Goal: Task Accomplishment & Management: Use online tool/utility

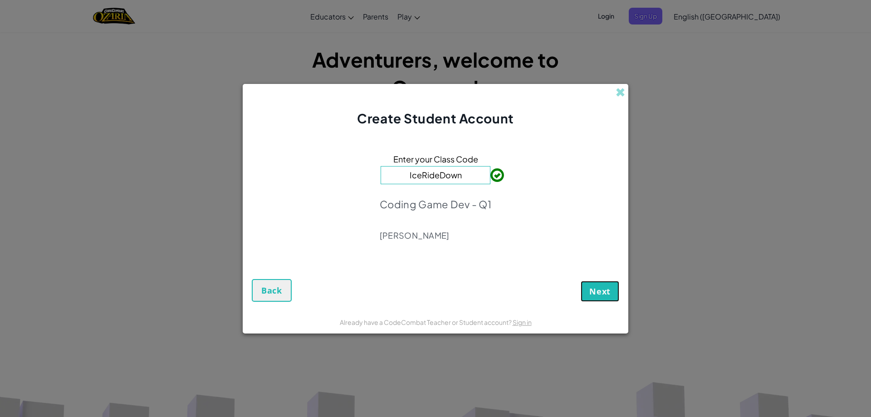
click at [591, 287] on span "Next" at bounding box center [599, 291] width 21 height 11
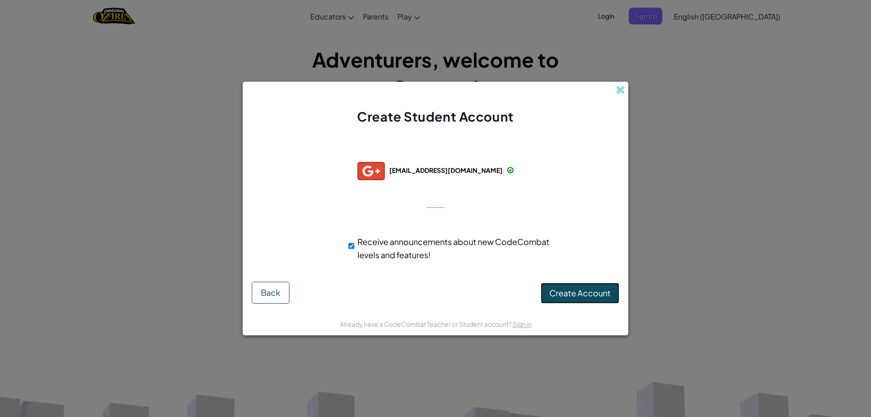
drag, startPoint x: 559, startPoint y: 287, endPoint x: 560, endPoint y: 293, distance: 6.5
click at [560, 293] on button "Create Account" at bounding box center [579, 292] width 78 height 21
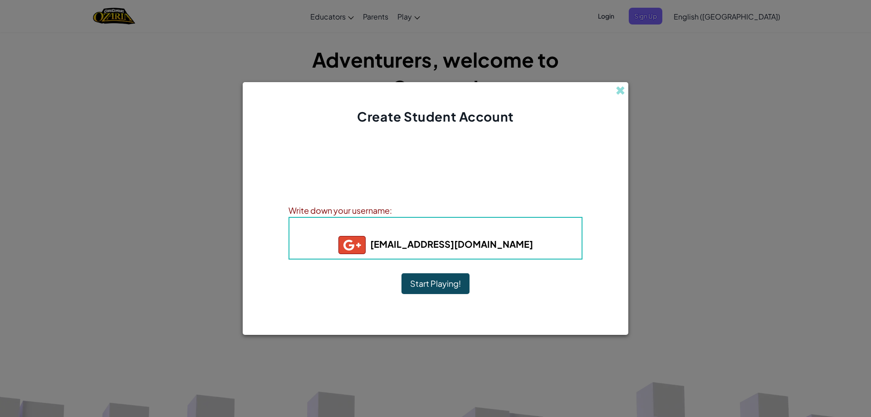
click at [463, 291] on button "Start Playing!" at bounding box center [435, 283] width 68 height 21
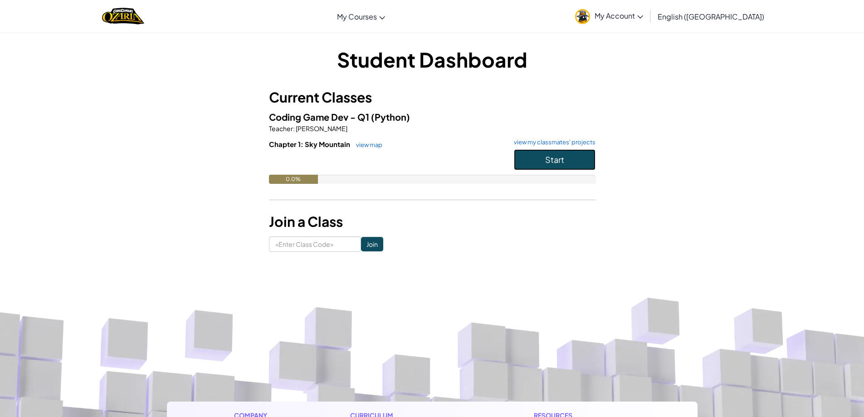
click at [526, 150] on button "Start" at bounding box center [555, 159] width 82 height 21
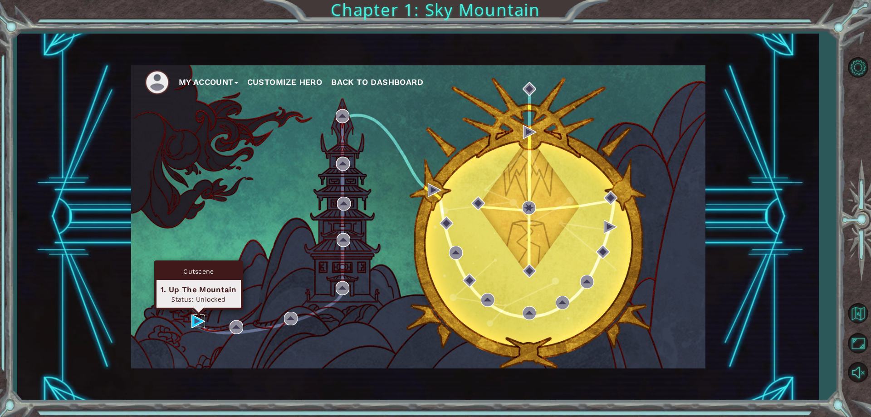
click at [194, 318] on img at bounding box center [198, 321] width 14 height 14
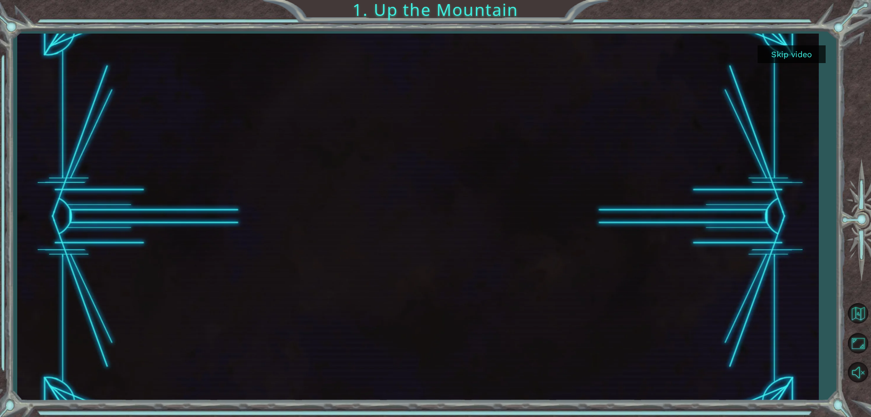
click at [85, 228] on div at bounding box center [417, 217] width 801 height 367
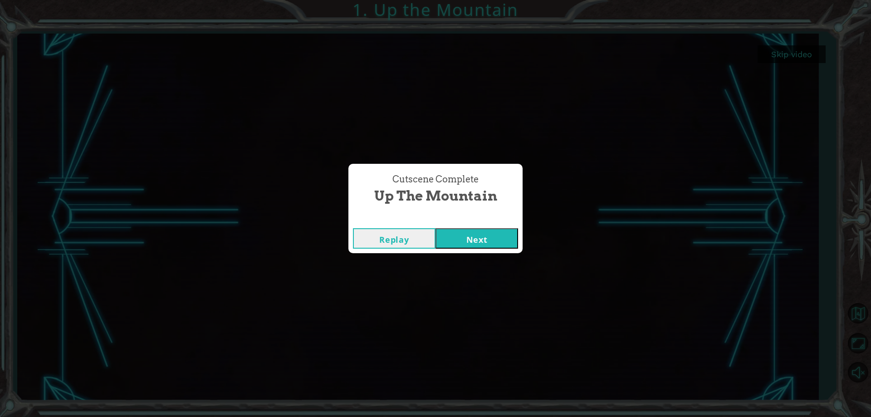
click at [470, 239] on button "Next" at bounding box center [476, 238] width 83 height 20
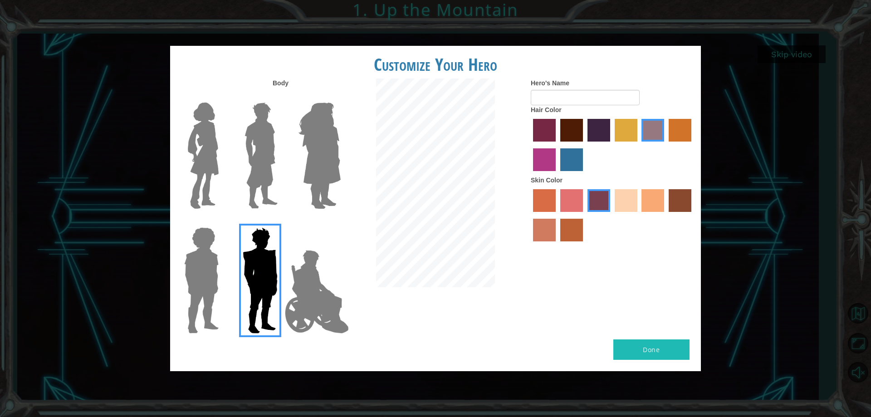
click at [312, 150] on img at bounding box center [319, 155] width 49 height 113
click at [340, 97] on input "Hero Amethyst" at bounding box center [340, 97] width 0 height 0
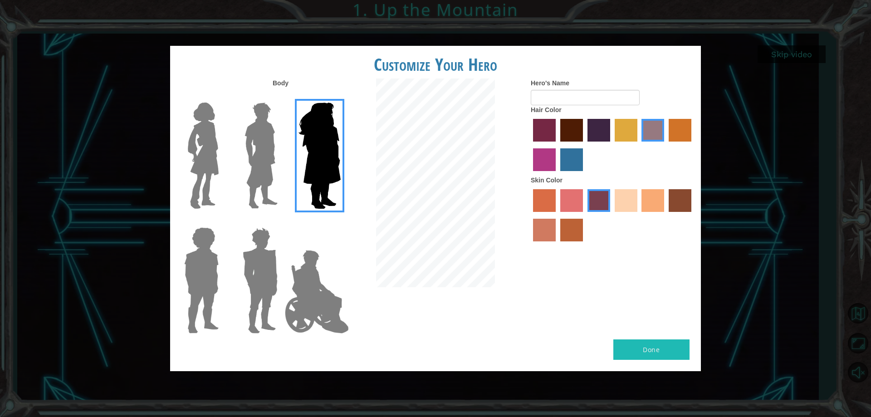
click at [254, 156] on img at bounding box center [261, 155] width 40 height 113
click at [281, 97] on input "Hero Lars" at bounding box center [281, 97] width 0 height 0
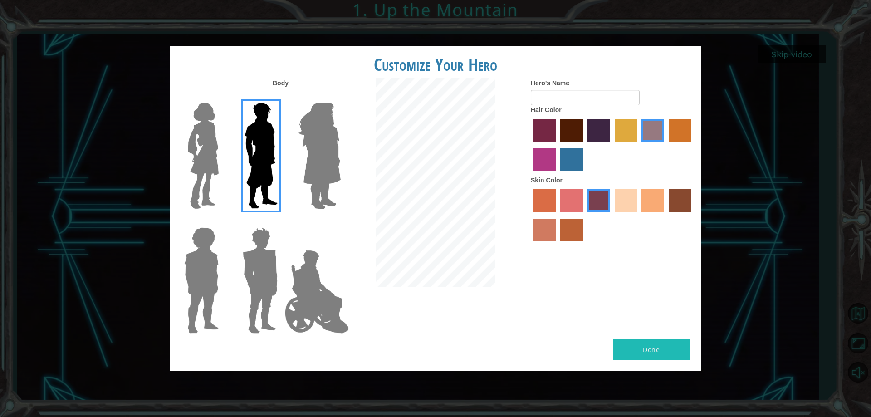
click at [211, 174] on img at bounding box center [203, 155] width 38 height 113
click at [222, 97] on input "Hero Connie" at bounding box center [222, 97] width 0 height 0
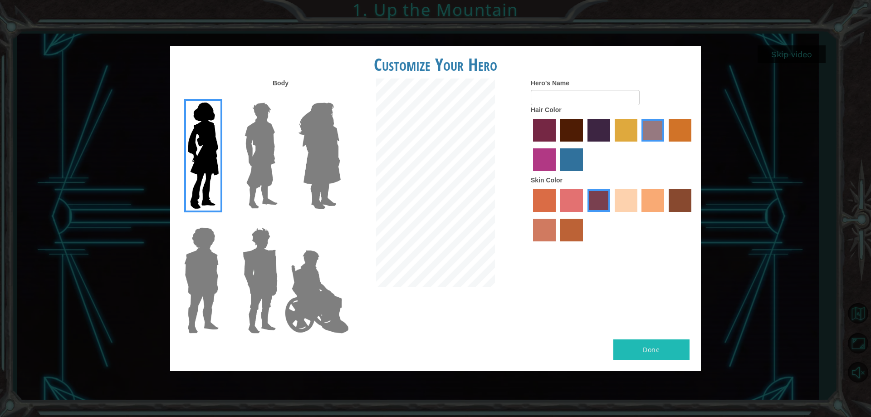
click at [628, 195] on label "sandy beach skin color" at bounding box center [625, 200] width 23 height 23
click at [611, 215] on input "sandy beach skin color" at bounding box center [611, 215] width 0 height 0
click at [653, 204] on label "tacao skin color" at bounding box center [652, 200] width 23 height 23
click at [638, 215] on input "tacao skin color" at bounding box center [638, 215] width 0 height 0
click at [626, 197] on label "sandy beach skin color" at bounding box center [625, 200] width 23 height 23
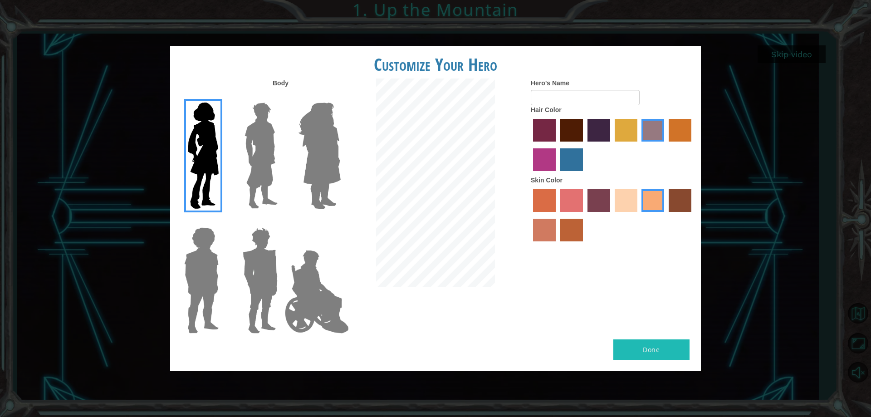
click at [611, 215] on input "sandy beach skin color" at bounding box center [611, 215] width 0 height 0
click at [579, 130] on label "maroon hair color" at bounding box center [571, 130] width 23 height 23
click at [557, 145] on input "maroon hair color" at bounding box center [557, 145] width 0 height 0
click at [557, 100] on input "Hero's Name" at bounding box center [585, 97] width 109 height 15
drag, startPoint x: 422, startPoint y: 5, endPoint x: 499, endPoint y: 244, distance: 251.4
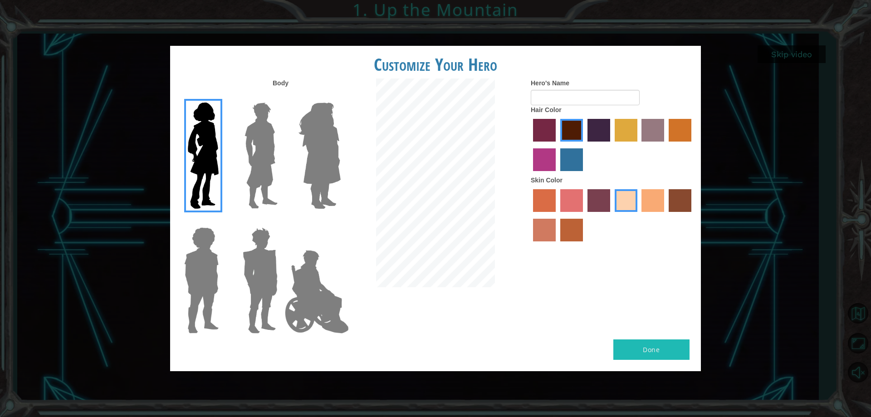
click at [509, 258] on div at bounding box center [435, 183] width 177 height 211
click at [547, 95] on input "Hero's Name" at bounding box center [585, 97] width 109 height 15
click at [251, 155] on img at bounding box center [261, 155] width 40 height 113
click at [281, 97] on input "Hero Lars" at bounding box center [281, 97] width 0 height 0
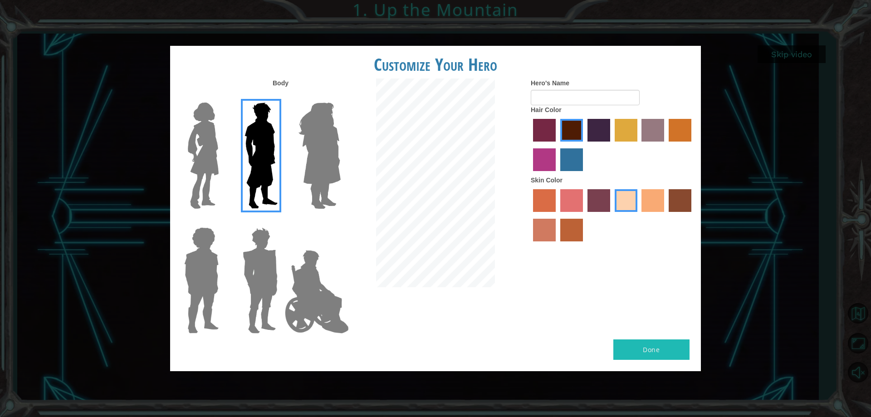
click at [212, 156] on img at bounding box center [203, 155] width 38 height 113
click at [222, 97] on input "Hero Connie" at bounding box center [222, 97] width 0 height 0
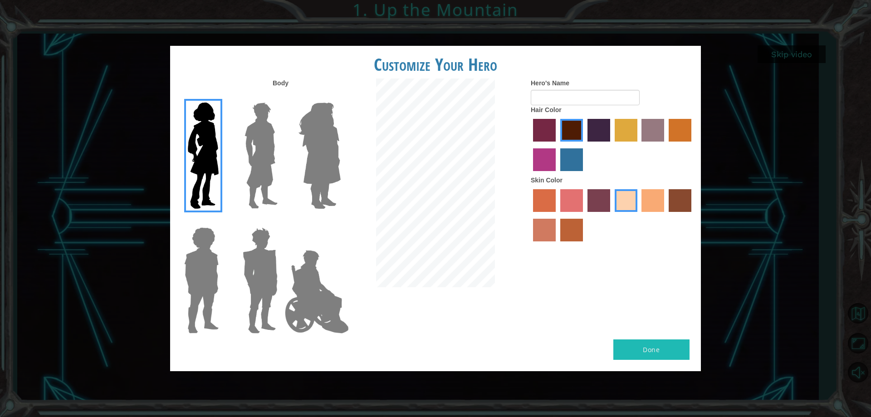
click at [554, 90] on form "Hero's Name" at bounding box center [612, 91] width 163 height 27
click at [551, 97] on input "Hero's Name" at bounding box center [585, 97] width 109 height 15
type input "mia"
drag, startPoint x: 652, startPoint y: 346, endPoint x: 523, endPoint y: 412, distance: 144.2
click at [643, 354] on button "Done" at bounding box center [651, 349] width 76 height 20
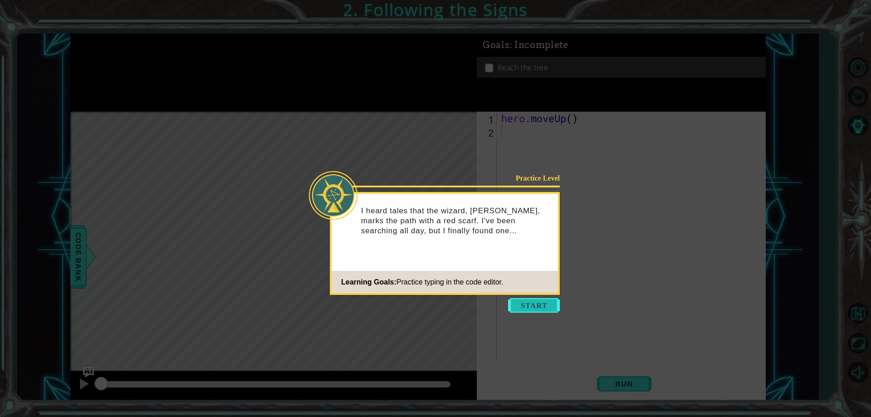
click at [521, 302] on button "Start" at bounding box center [534, 305] width 52 height 15
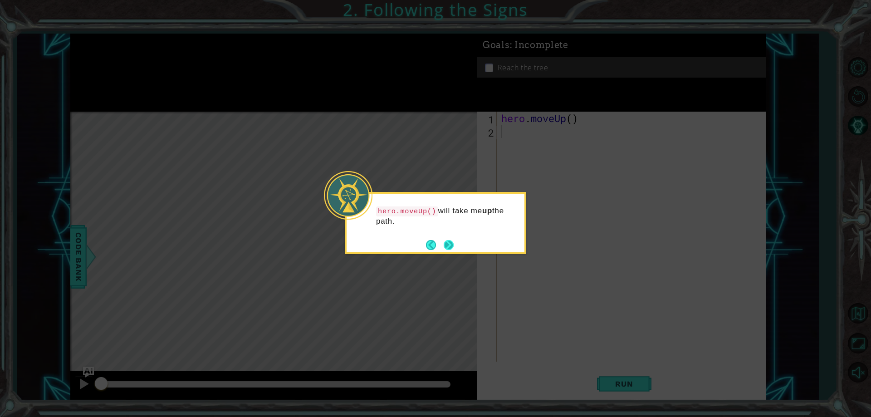
click at [450, 244] on button "Next" at bounding box center [448, 245] width 10 height 10
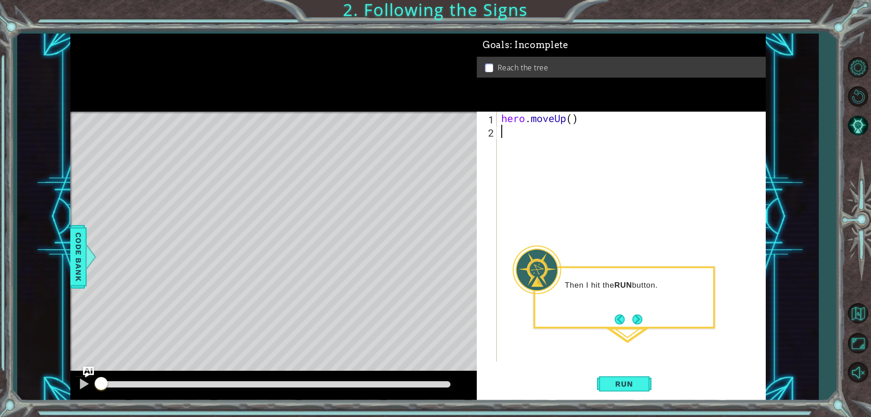
type textarea "m"
click at [623, 383] on span "Run" at bounding box center [624, 383] width 36 height 9
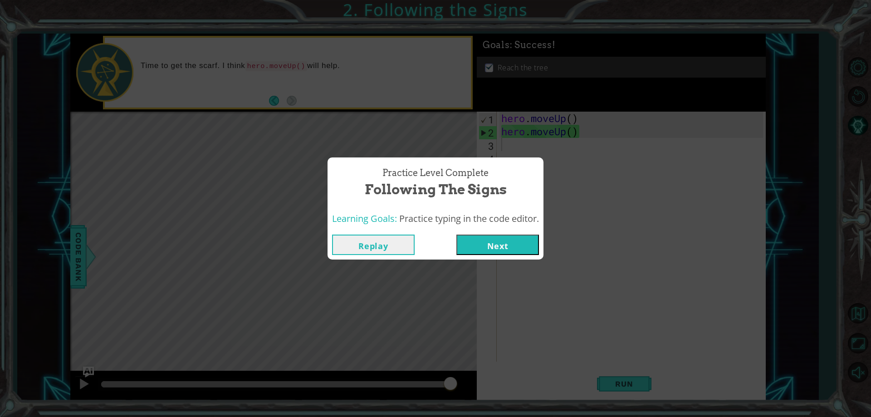
click at [504, 238] on button "Next" at bounding box center [497, 244] width 83 height 20
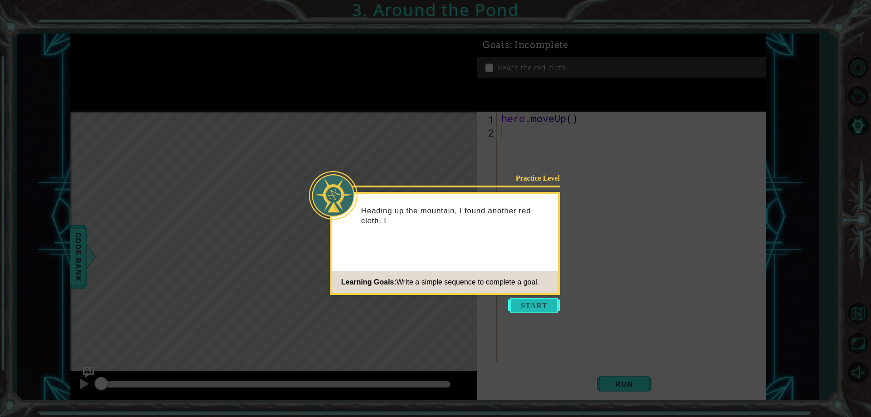
click at [523, 301] on button "Start" at bounding box center [534, 305] width 52 height 15
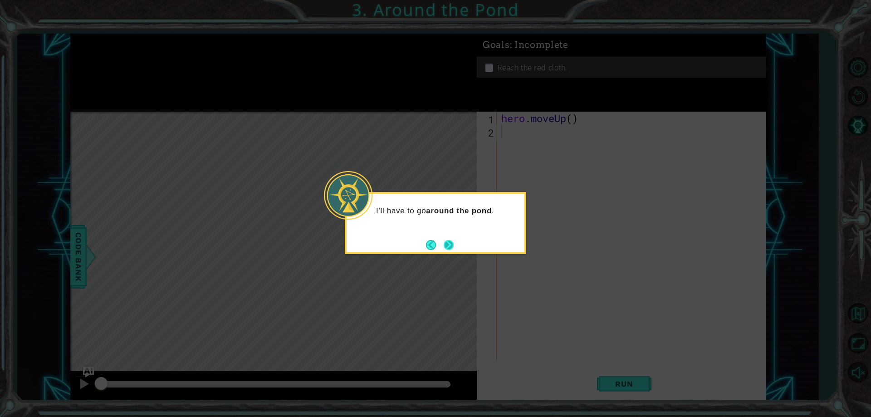
click at [448, 240] on button "Next" at bounding box center [448, 245] width 10 height 10
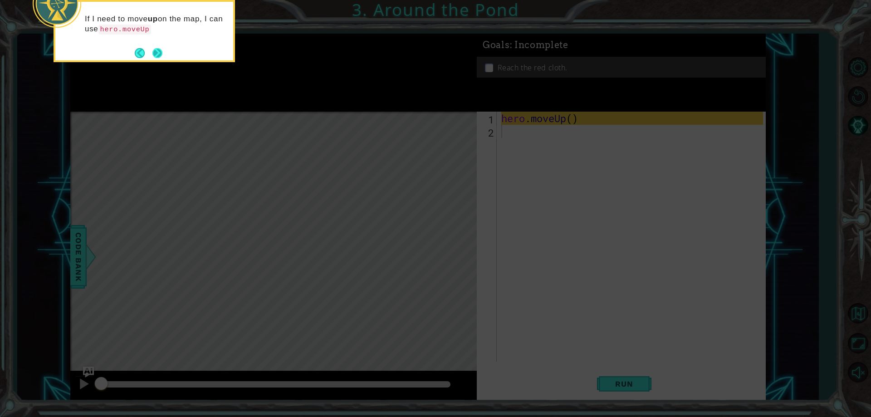
click at [162, 54] on button "Next" at bounding box center [157, 53] width 10 height 10
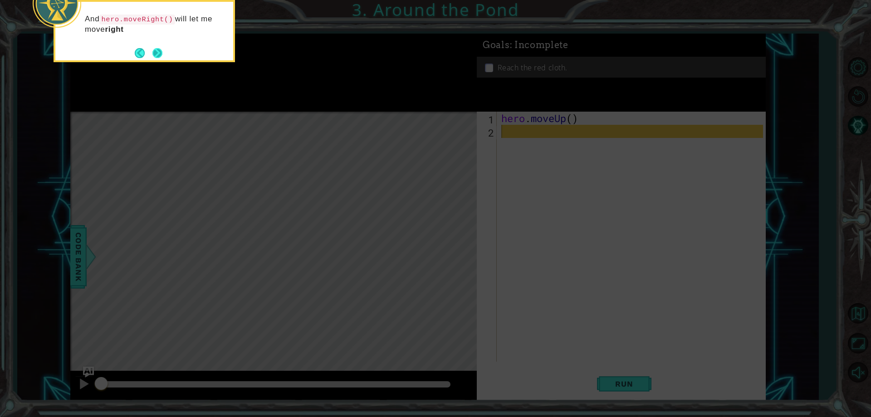
click at [161, 55] on button "Next" at bounding box center [157, 53] width 10 height 10
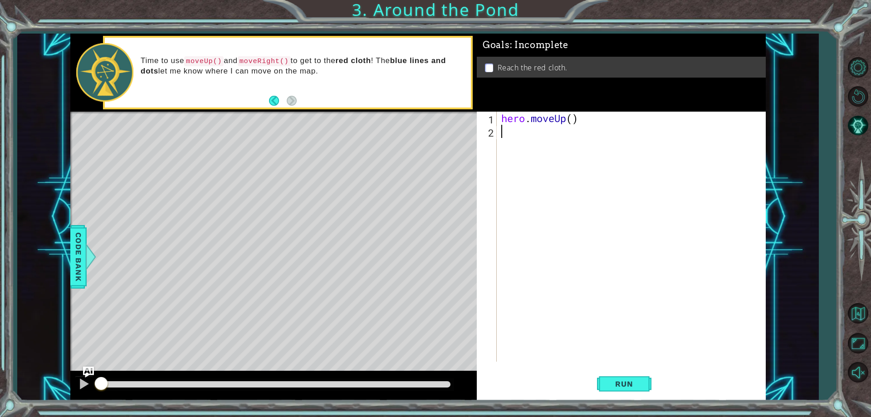
type textarea "m"
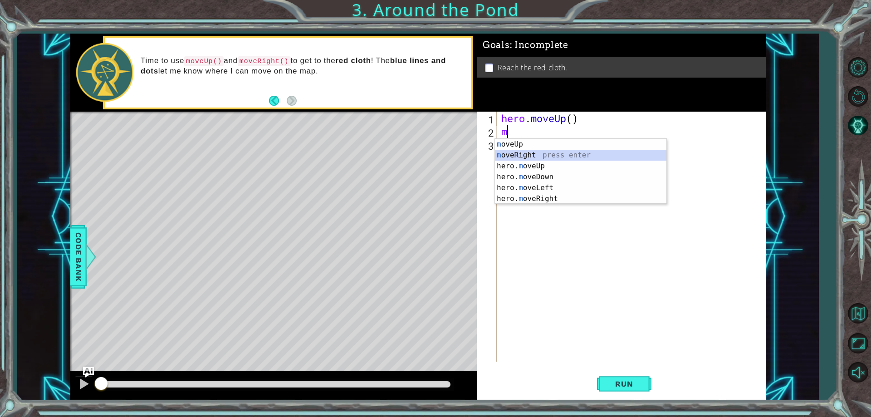
click at [511, 151] on div "m oveUp press enter m oveRight press enter hero. m oveUp press enter hero. m ov…" at bounding box center [580, 182] width 171 height 87
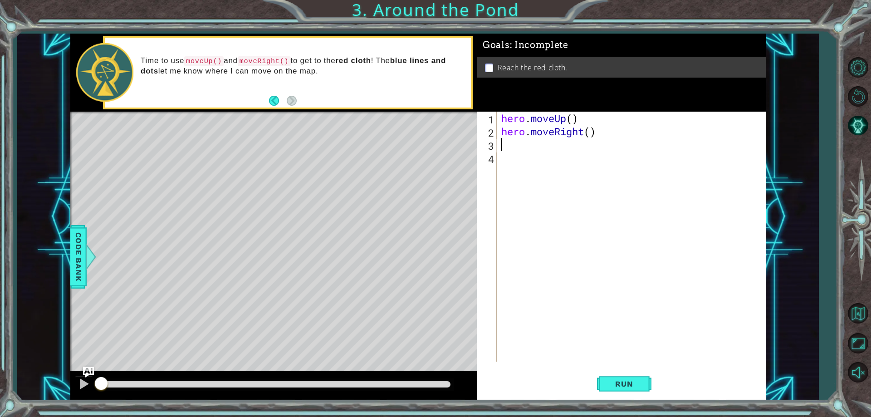
click at [511, 139] on div "hero . moveUp ( ) hero . moveRight ( )" at bounding box center [633, 250] width 268 height 276
type textarea "m"
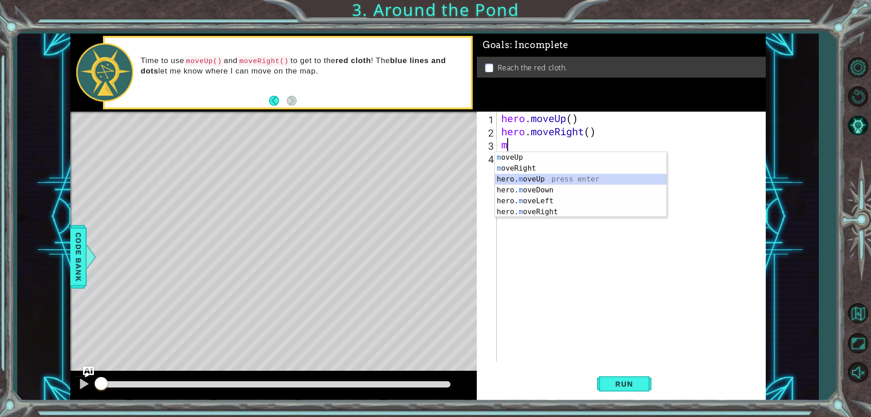
click at [517, 180] on div "m oveUp press enter m oveRight press enter hero. m oveUp press enter hero. m ov…" at bounding box center [580, 195] width 171 height 87
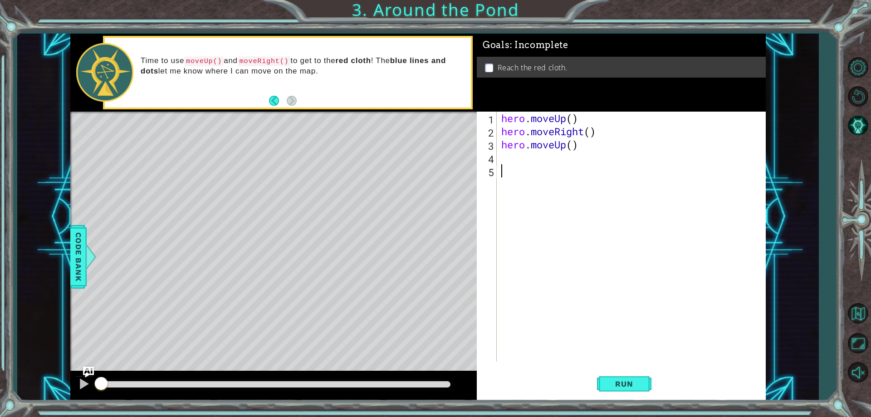
click at [506, 166] on div "hero . moveUp ( ) hero . moveRight ( ) hero . moveUp ( )" at bounding box center [633, 250] width 268 height 276
click at [506, 157] on div "hero . moveUp ( ) hero . moveRight ( ) hero . moveUp ( )" at bounding box center [633, 250] width 268 height 276
type textarea "m"
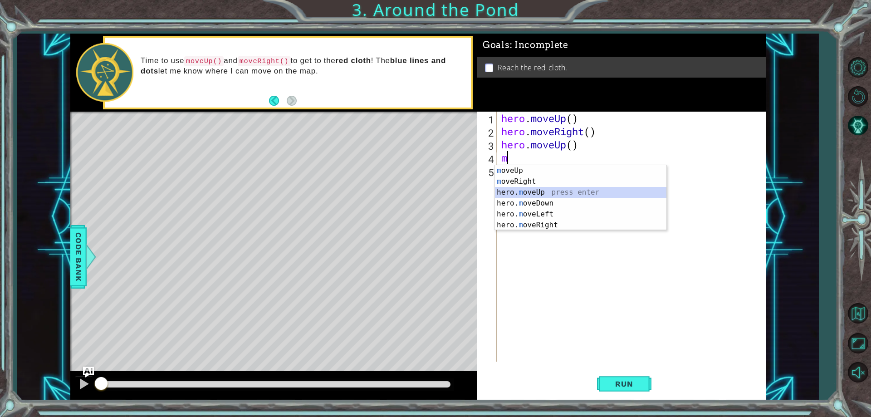
click at [530, 191] on div "m oveUp press enter m oveRight press enter hero. m oveUp press enter hero. m ov…" at bounding box center [580, 208] width 171 height 87
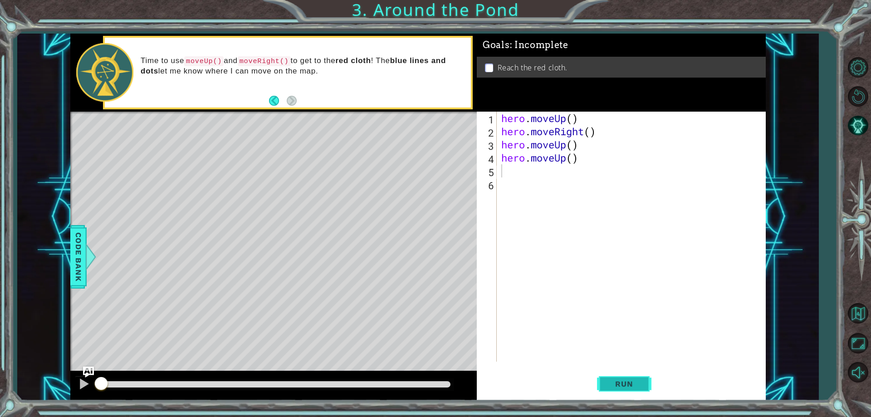
click at [610, 382] on span "Run" at bounding box center [624, 383] width 36 height 9
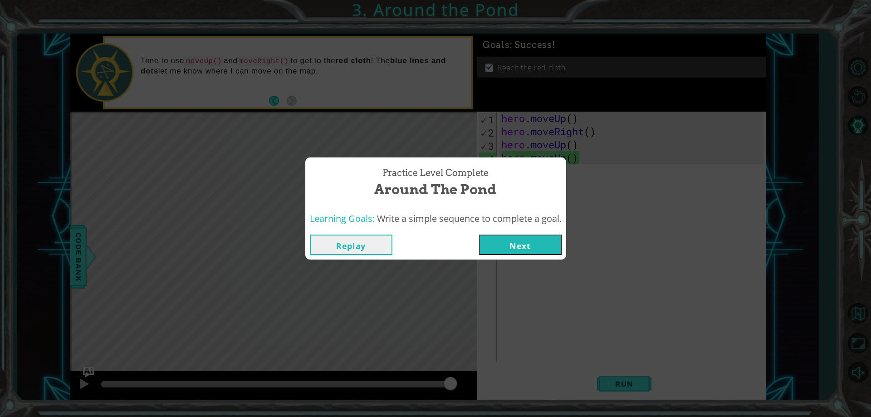
click at [503, 244] on button "Next" at bounding box center [520, 244] width 83 height 20
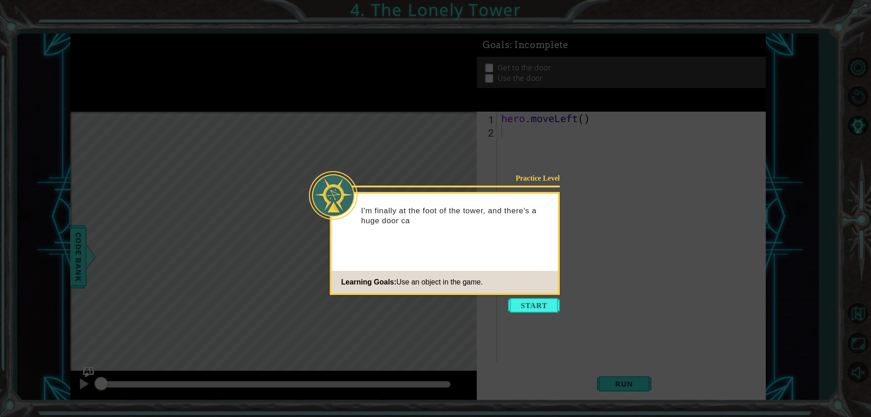
click at [545, 301] on button "Start" at bounding box center [534, 305] width 52 height 15
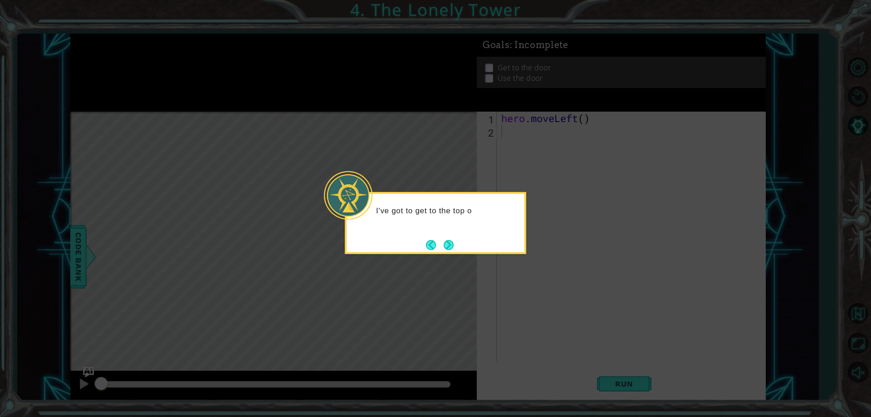
click at [453, 236] on div "I've got to get to the top o" at bounding box center [435, 223] width 181 height 62
click at [448, 243] on footer at bounding box center [440, 245] width 28 height 14
click at [448, 243] on button "Next" at bounding box center [448, 245] width 10 height 10
click at [448, 243] on button "Next" at bounding box center [449, 245] width 14 height 14
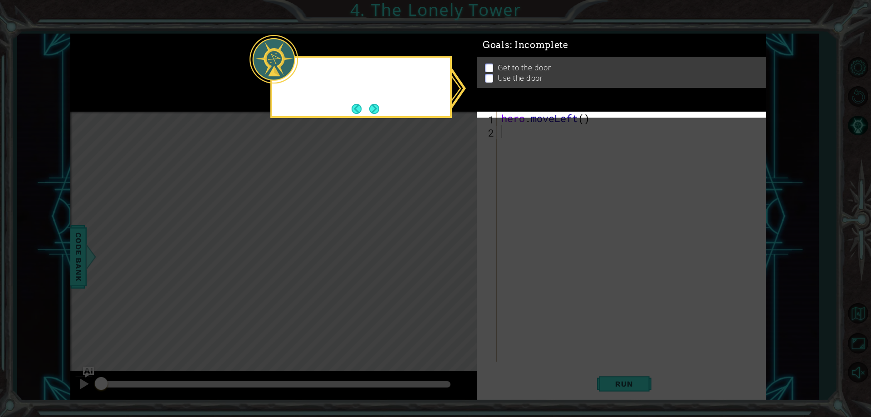
click at [448, 243] on icon at bounding box center [435, 208] width 871 height 417
click at [374, 112] on button "Next" at bounding box center [374, 109] width 10 height 10
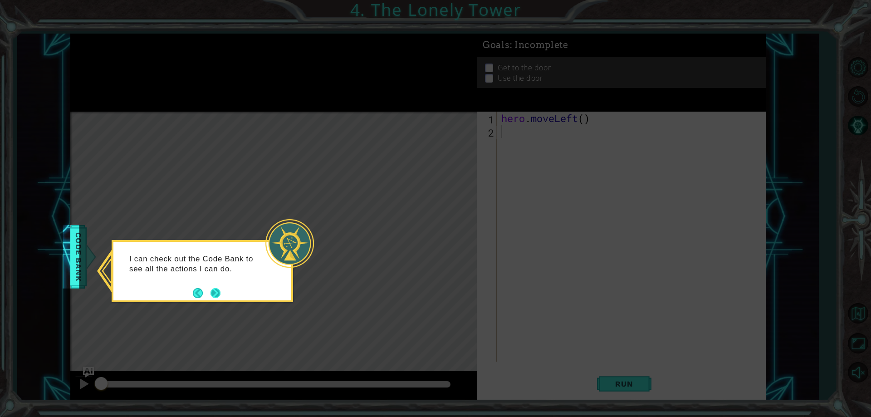
click at [217, 293] on button "Next" at bounding box center [215, 293] width 10 height 10
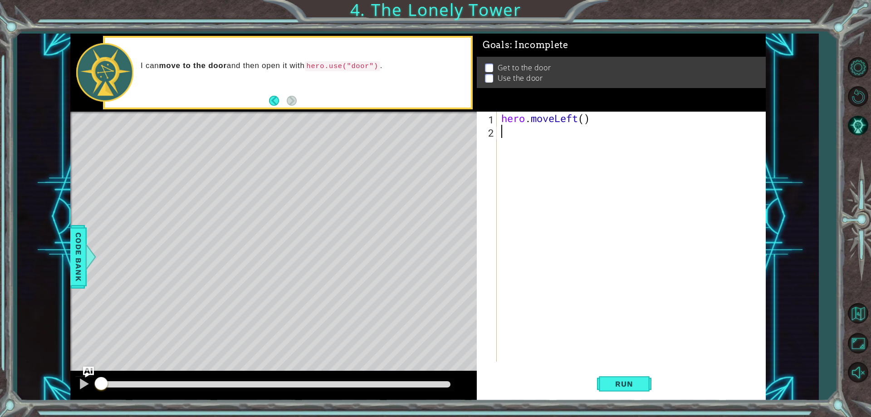
drag, startPoint x: 524, startPoint y: 136, endPoint x: 483, endPoint y: 94, distance: 58.7
click at [523, 136] on div "hero . moveLeft ( )" at bounding box center [633, 250] width 268 height 276
type textarea "m"
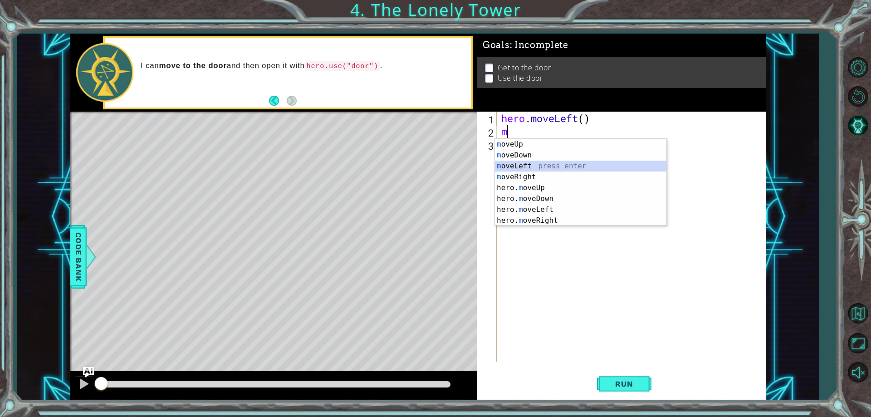
click at [506, 162] on div "m oveUp press enter m oveDown press enter m oveLeft press enter m oveRight pres…" at bounding box center [580, 193] width 171 height 109
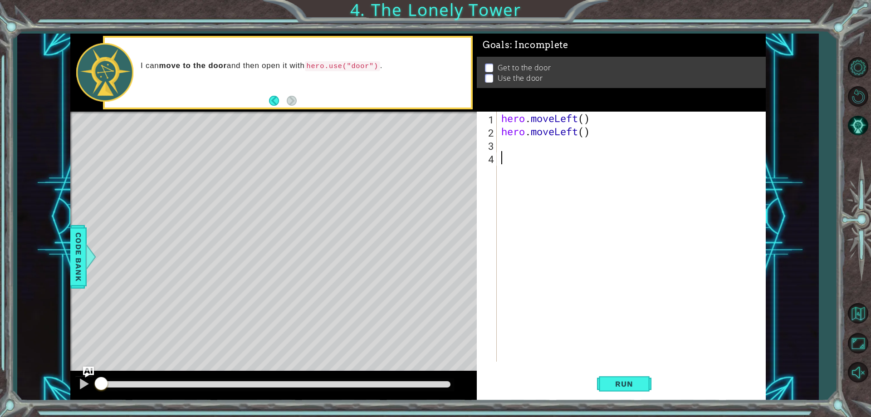
click at [507, 151] on div "hero . moveLeft ( ) hero . moveLeft ( )" at bounding box center [633, 250] width 268 height 276
click at [510, 149] on div "hero . moveLeft ( ) hero . moveLeft ( )" at bounding box center [633, 250] width 268 height 276
type textarea "m"
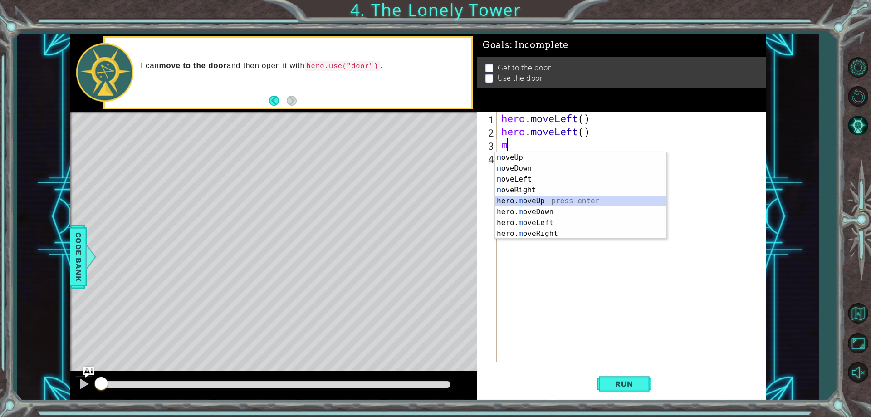
click at [521, 199] on div "m oveUp press enter m oveDown press enter m oveLeft press enter m oveRight pres…" at bounding box center [580, 206] width 171 height 109
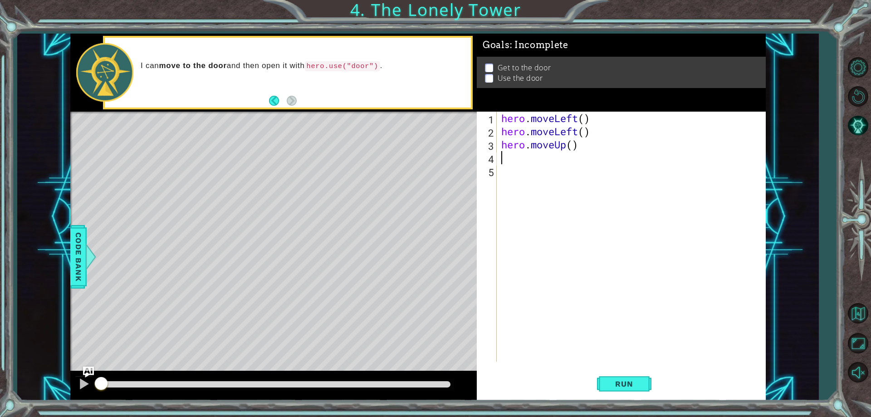
click at [511, 163] on div "hero . moveLeft ( ) hero . moveLeft ( ) hero . moveUp ( )" at bounding box center [633, 250] width 268 height 276
type textarea "m"
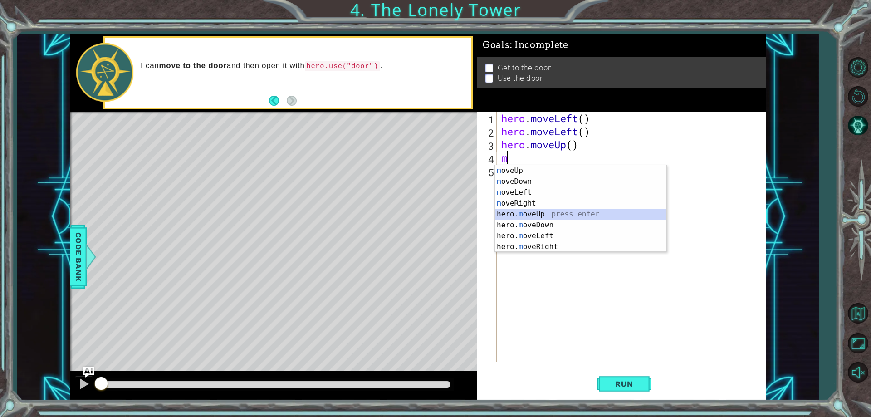
click at [526, 214] on div "m oveUp press enter m oveDown press enter m oveLeft press enter m oveRight pres…" at bounding box center [580, 219] width 171 height 109
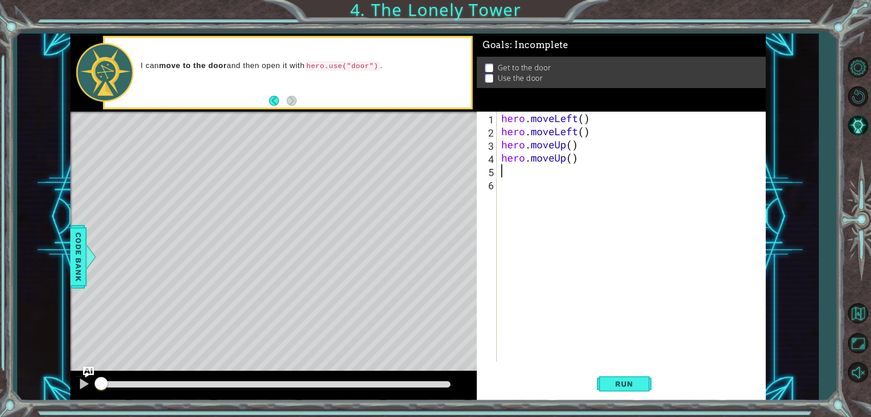
type textarea "m"
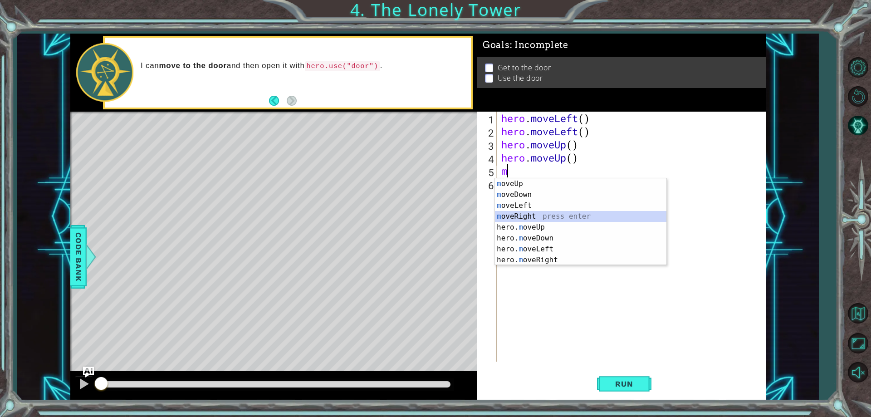
click at [530, 213] on div "m oveUp press enter m oveDown press enter m oveLeft press enter m oveRight pres…" at bounding box center [580, 232] width 171 height 109
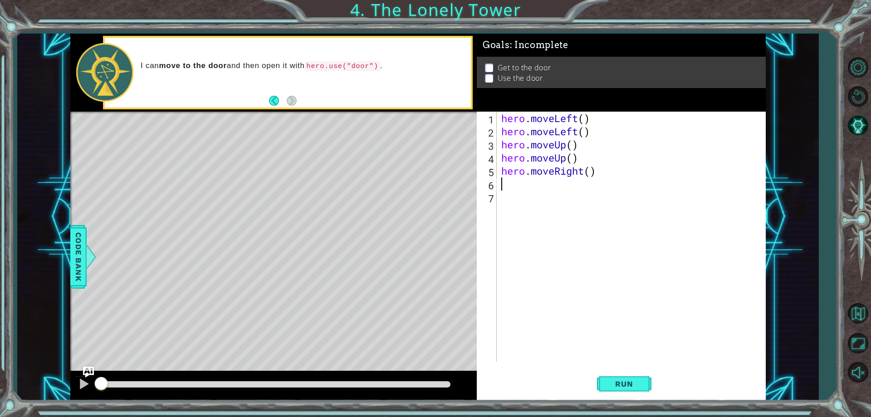
click at [514, 186] on div "hero . moveLeft ( ) hero . moveLeft ( ) hero . moveUp ( ) hero . moveUp ( ) her…" at bounding box center [633, 250] width 268 height 276
type textarea "n"
type textarea "m"
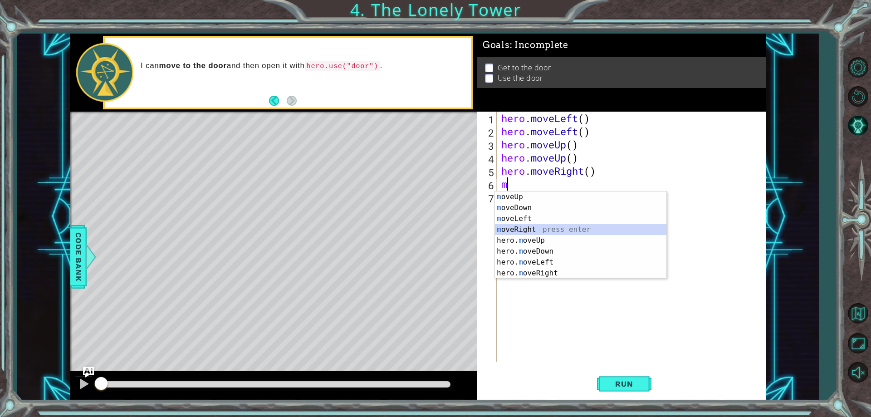
click at [538, 230] on div "m oveUp press enter m oveDown press enter m oveLeft press enter m oveRight pres…" at bounding box center [580, 245] width 171 height 109
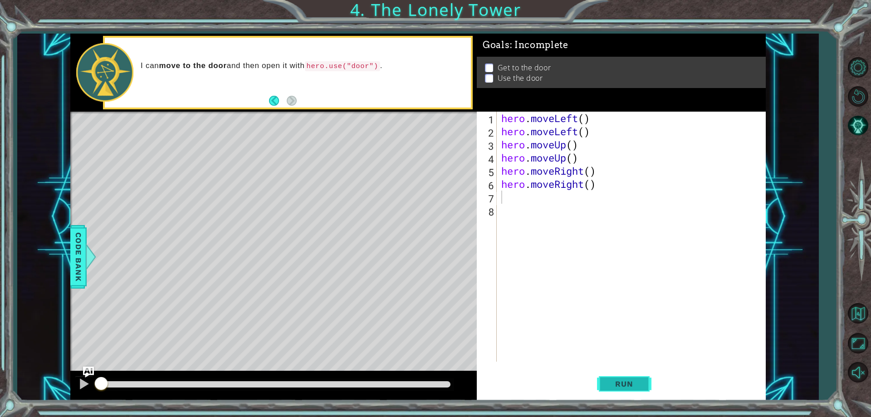
click at [604, 377] on button "Run" at bounding box center [624, 384] width 54 height 29
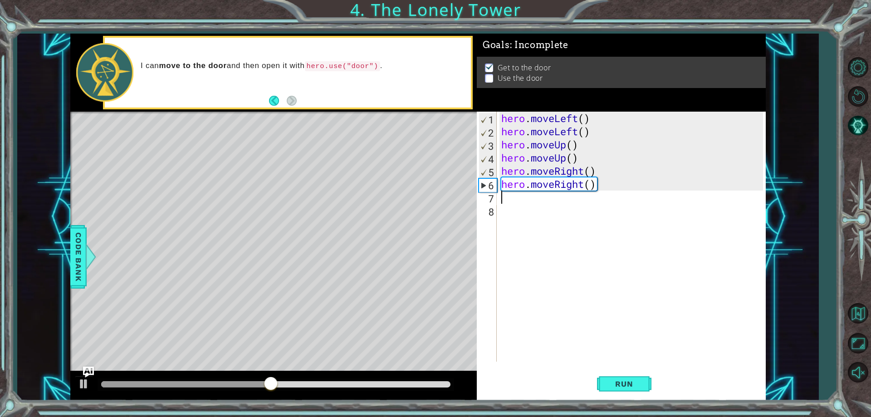
click at [507, 201] on div "hero . moveLeft ( ) hero . moveLeft ( ) hero . moveUp ( ) hero . moveUp ( ) her…" at bounding box center [633, 250] width 268 height 276
type textarea "m"
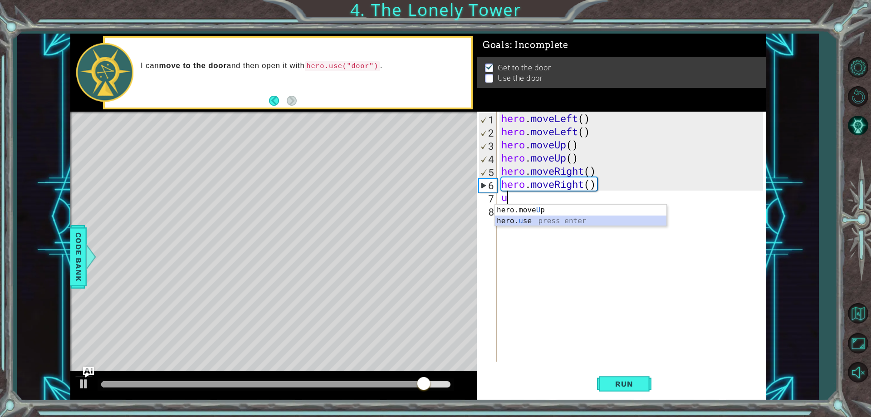
click at [515, 219] on div "hero.move U p press enter hero. u se press enter" at bounding box center [580, 226] width 171 height 44
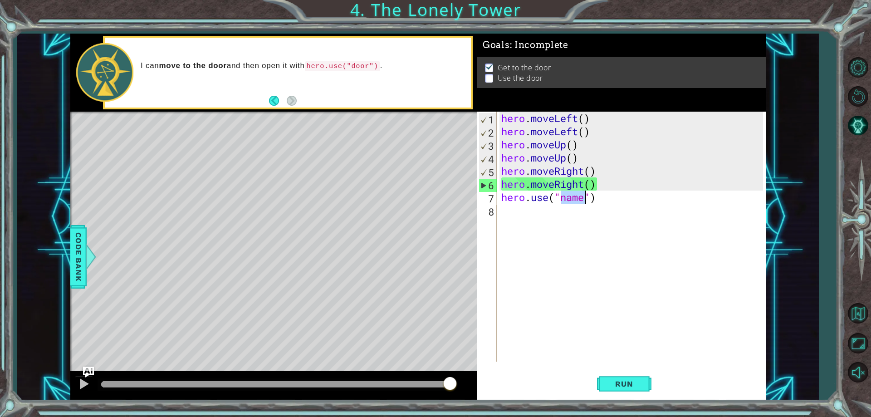
click at [575, 196] on div "hero . moveLeft ( ) hero . moveLeft ( ) hero . moveUp ( ) hero . moveUp ( ) her…" at bounding box center [630, 237] width 263 height 250
click at [581, 195] on div "hero . moveLeft ( ) hero . moveLeft ( ) hero . moveUp ( ) hero . moveUp ( ) her…" at bounding box center [633, 250] width 268 height 276
click at [582, 196] on div "hero . moveLeft ( ) hero . moveLeft ( ) hero . moveUp ( ) hero . moveUp ( ) her…" at bounding box center [633, 250] width 268 height 276
click at [583, 196] on div "hero . moveLeft ( ) hero . moveLeft ( ) hero . moveUp ( ) hero . moveUp ( ) her…" at bounding box center [633, 250] width 268 height 276
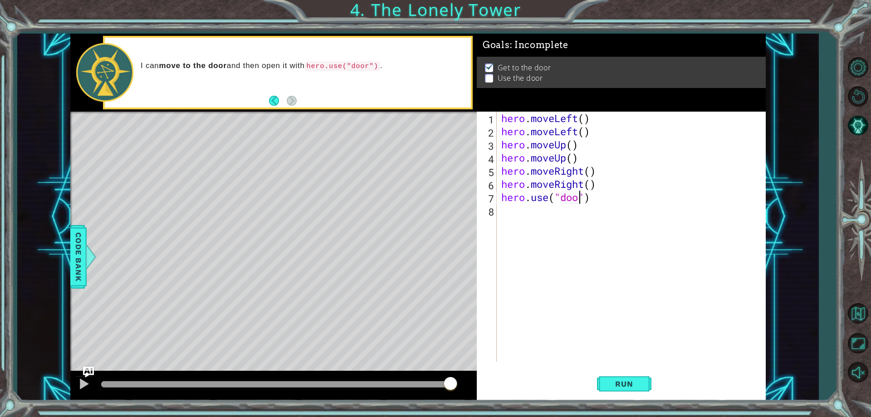
scroll to position [0, 4]
type textarea "hero.use("door")"
click at [602, 384] on button "Run" at bounding box center [624, 384] width 54 height 29
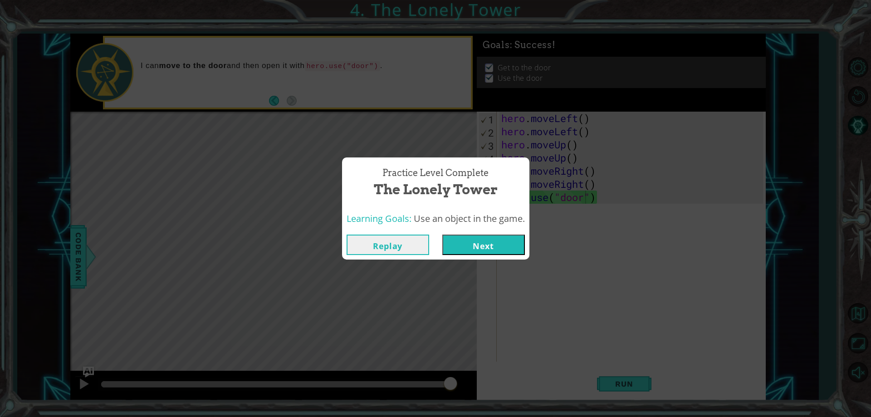
click at [471, 238] on button "Next" at bounding box center [483, 244] width 83 height 20
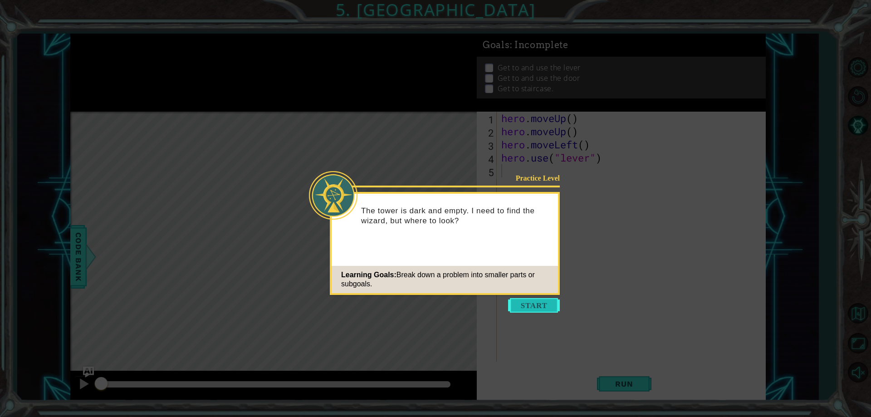
drag, startPoint x: 536, startPoint y: 307, endPoint x: 467, endPoint y: 297, distance: 69.6
click at [516, 302] on button "Start" at bounding box center [534, 305] width 52 height 15
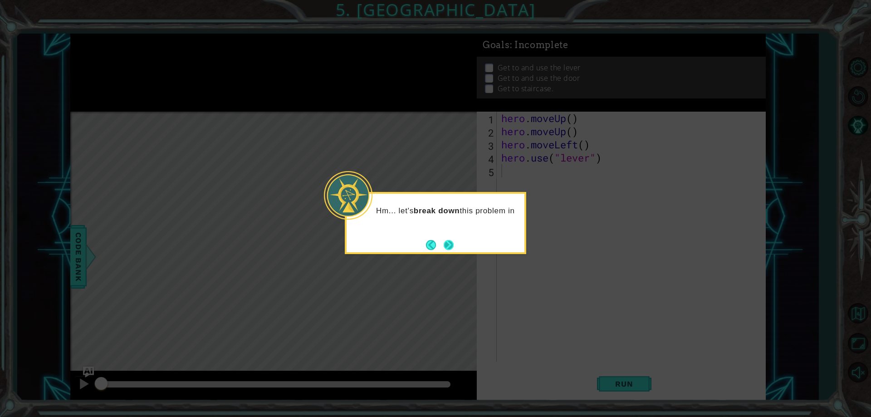
click at [446, 247] on button "Next" at bounding box center [448, 245] width 10 height 10
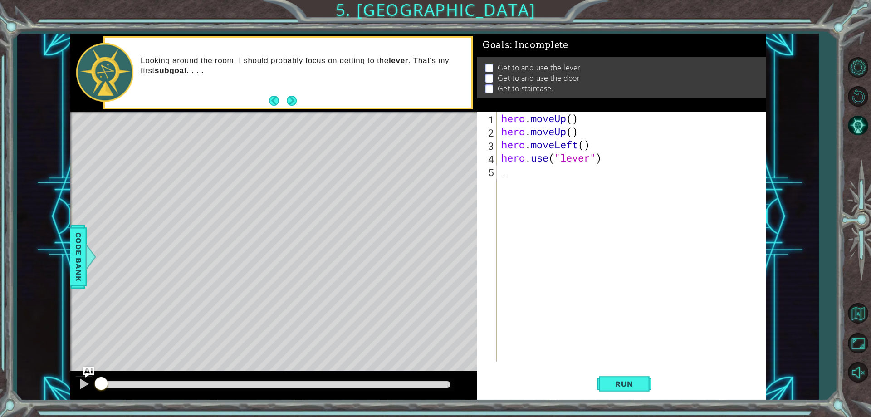
type textarea "m"
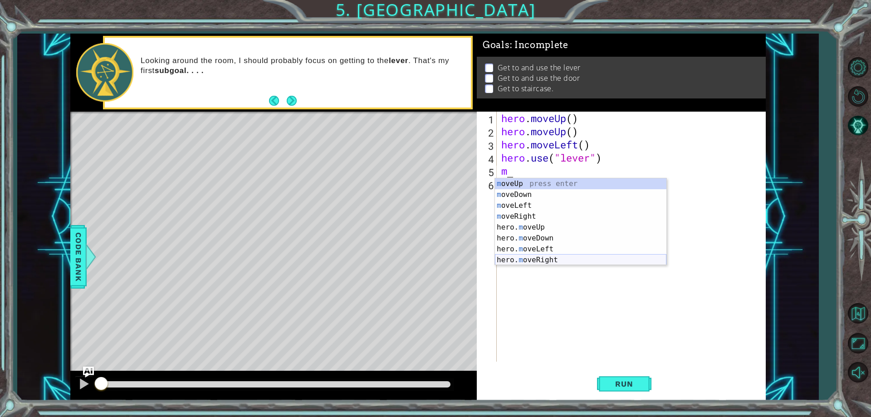
click at [545, 254] on div "m oveUp press enter m oveDown press enter m oveLeft press enter m oveRight pres…" at bounding box center [580, 232] width 171 height 109
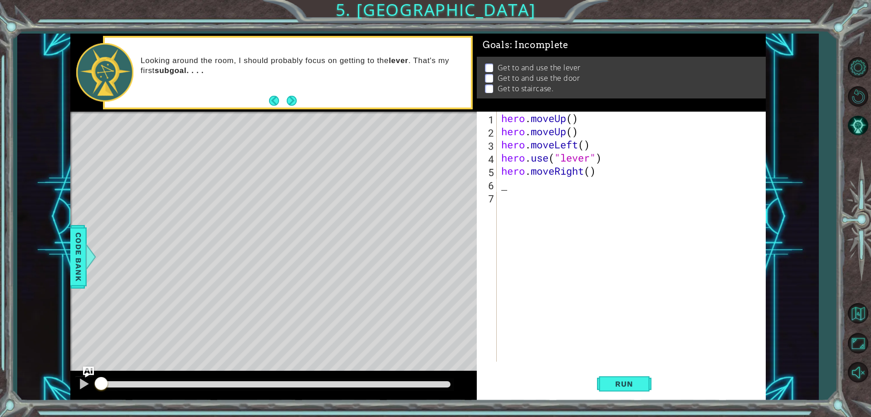
type textarea "m"
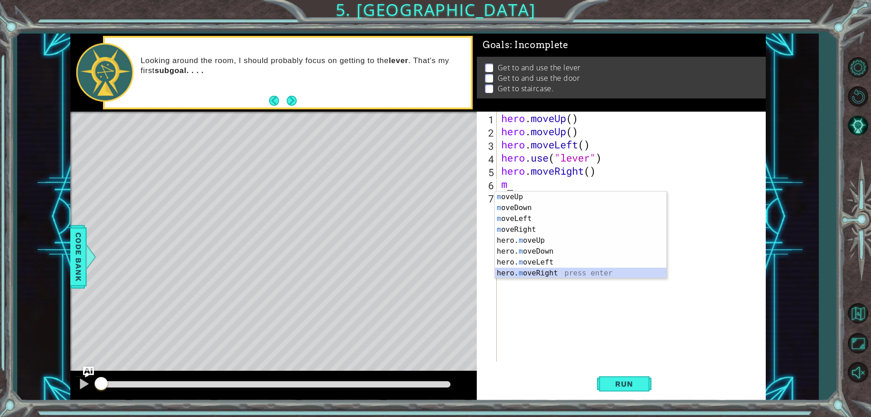
click at [550, 270] on div "m oveUp press enter m oveDown press enter m oveLeft press enter m oveRight pres…" at bounding box center [580, 245] width 171 height 109
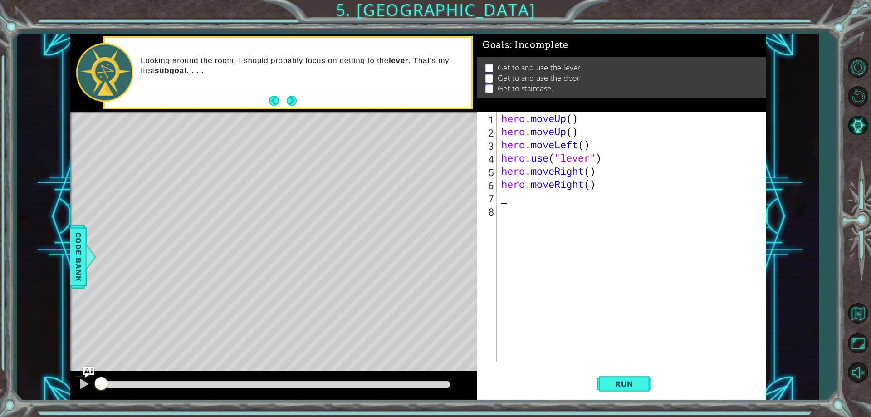
type textarea "m"
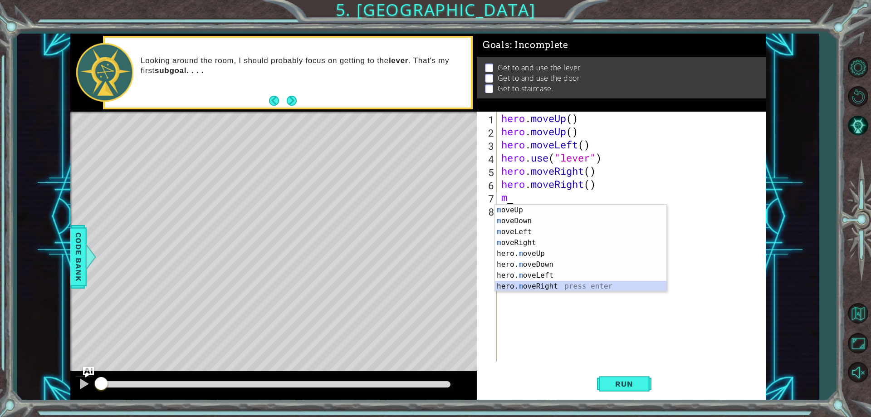
click at [553, 282] on div "m oveUp press enter m oveDown press enter m oveLeft press enter m oveRight pres…" at bounding box center [580, 258] width 171 height 109
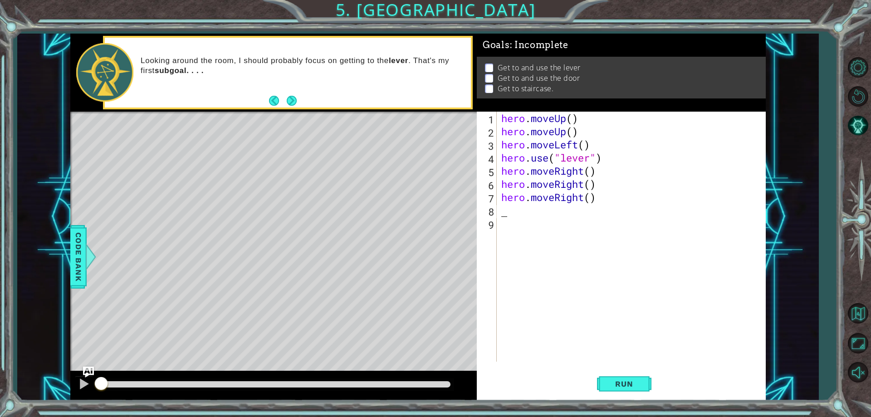
type textarea "m"
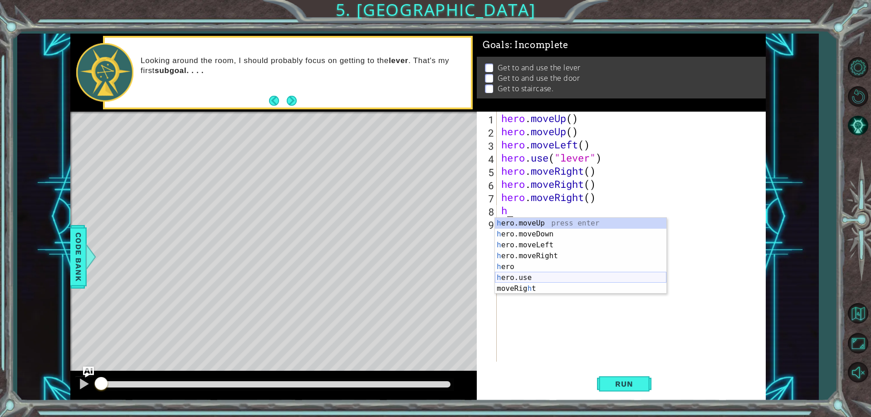
click at [540, 276] on div "h ero.moveUp press enter h ero.moveDown press enter h ero.moveLeft press enter …" at bounding box center [580, 267] width 171 height 98
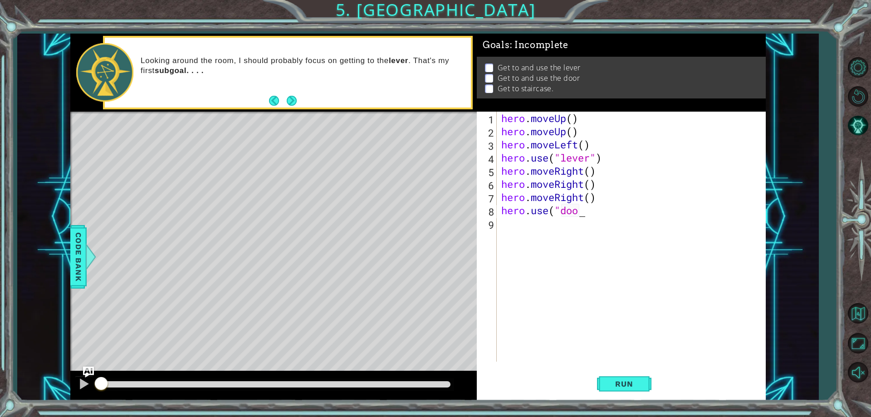
type textarea "hero.use("door")"
click at [510, 230] on div "hero . moveUp ( ) hero . moveUp ( ) hero . moveLeft ( ) hero . use ( "lever" ) …" at bounding box center [633, 250] width 268 height 276
click at [589, 214] on div "hero . moveUp ( ) hero . moveUp ( ) hero . moveLeft ( ) hero . use ( "lever" ) …" at bounding box center [633, 250] width 268 height 276
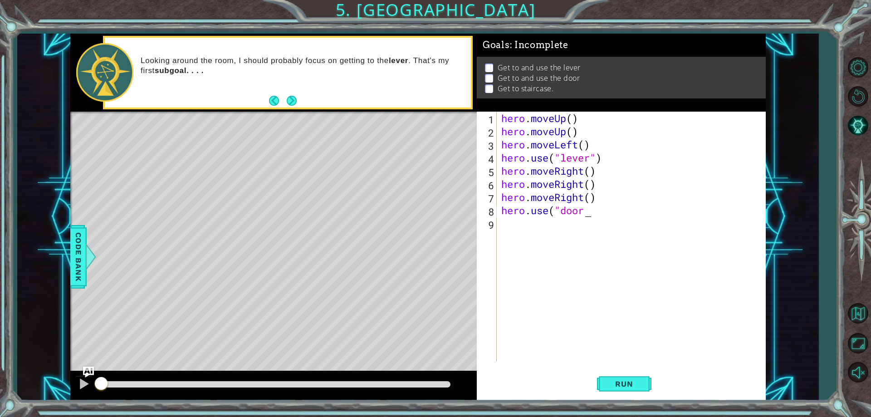
type textarea "hero.use("door)"
click at [527, 232] on div "hero . moveUp ( ) hero . moveUp ( ) hero . moveLeft ( ) hero . use ( "lever" ) …" at bounding box center [633, 250] width 268 height 276
type textarea "m"
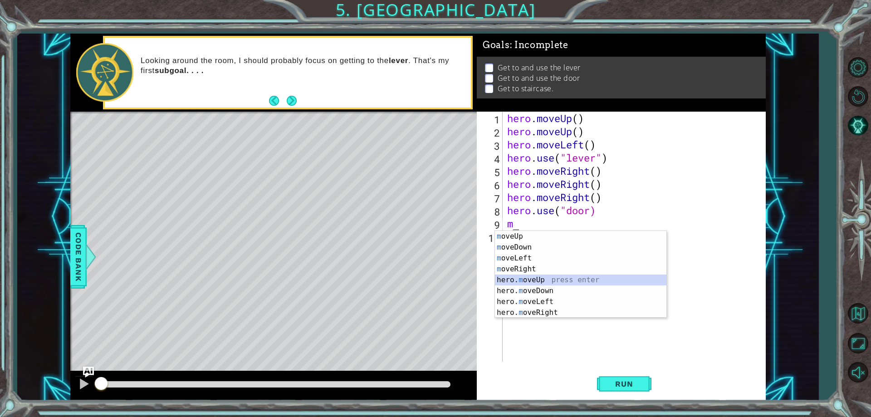
click at [531, 275] on div "m oveUp press enter m oveDown press enter m oveLeft press enter m oveRight pres…" at bounding box center [580, 285] width 171 height 109
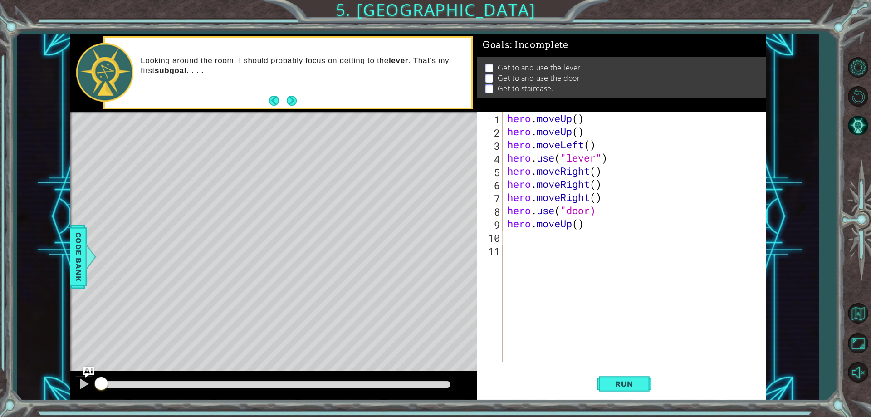
type textarea "m"
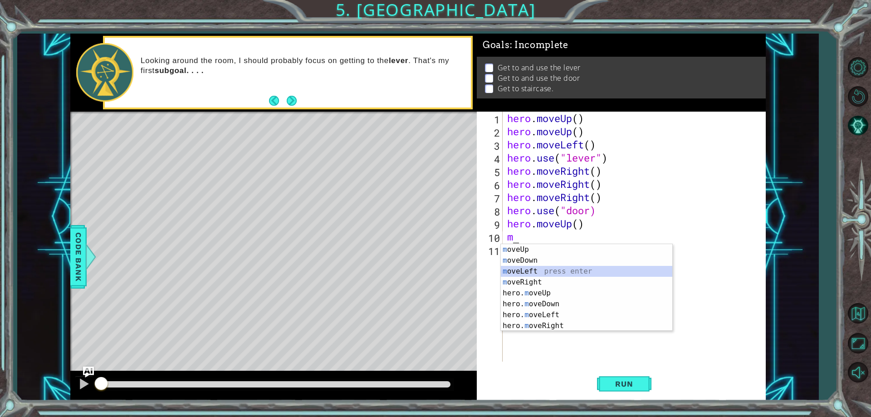
click at [521, 269] on div "m oveUp press enter m oveDown press enter m oveLeft press enter m oveRight pres…" at bounding box center [586, 298] width 171 height 109
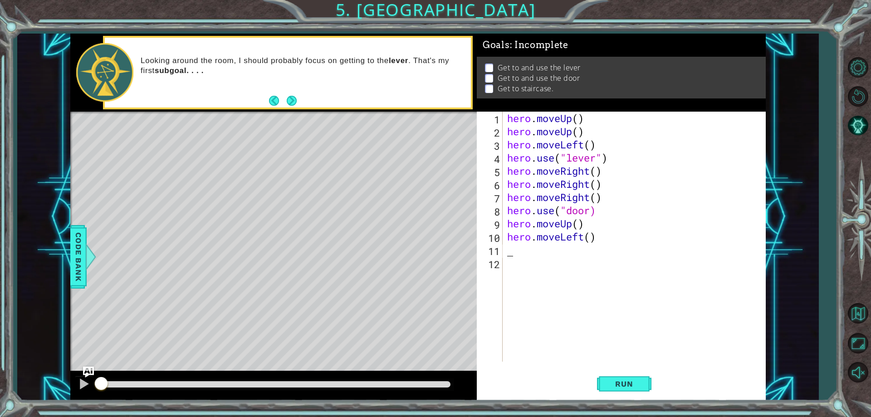
type textarea "m"
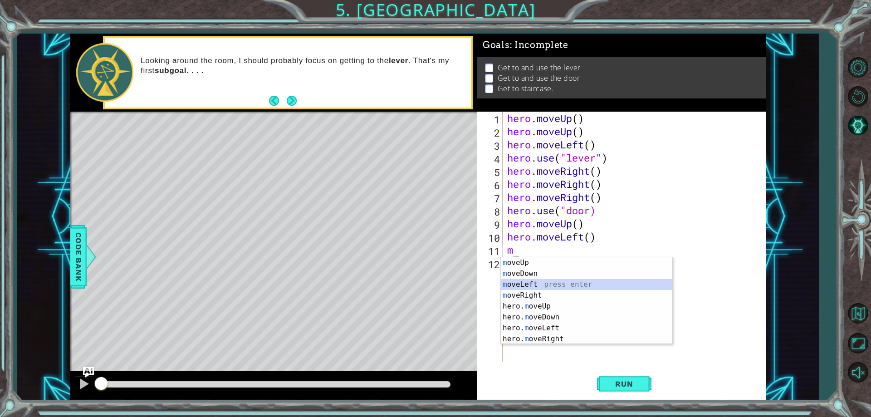
click at [574, 282] on div "m oveUp press enter m oveDown press enter m oveLeft press enter m oveRight pres…" at bounding box center [586, 311] width 171 height 109
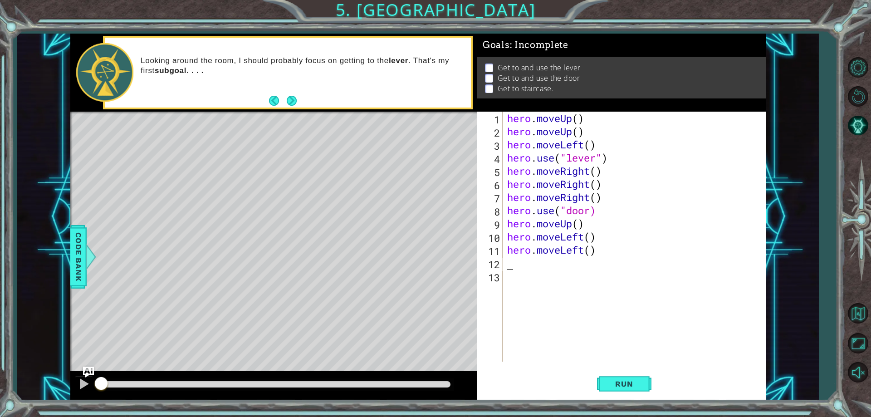
type textarea "m"
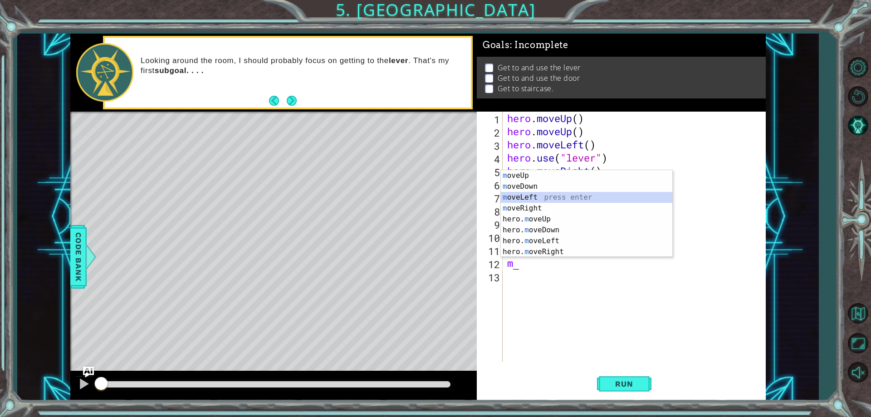
click at [574, 199] on div "m oveUp press enter m oveDown press enter m oveLeft press enter m oveRight pres…" at bounding box center [586, 224] width 171 height 109
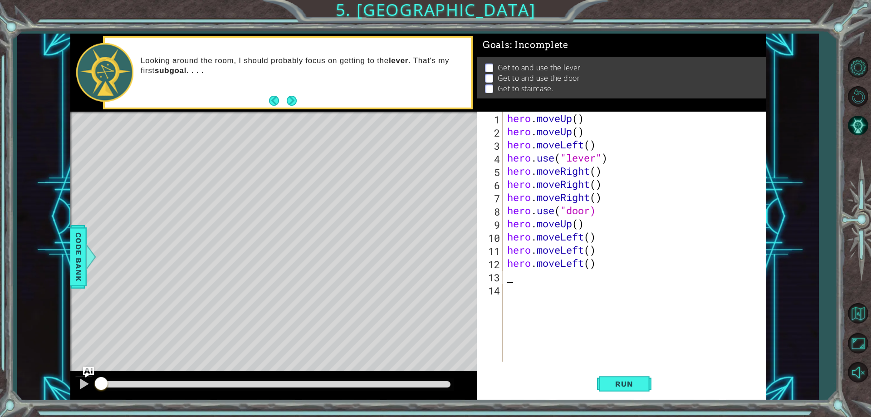
type textarea "m"
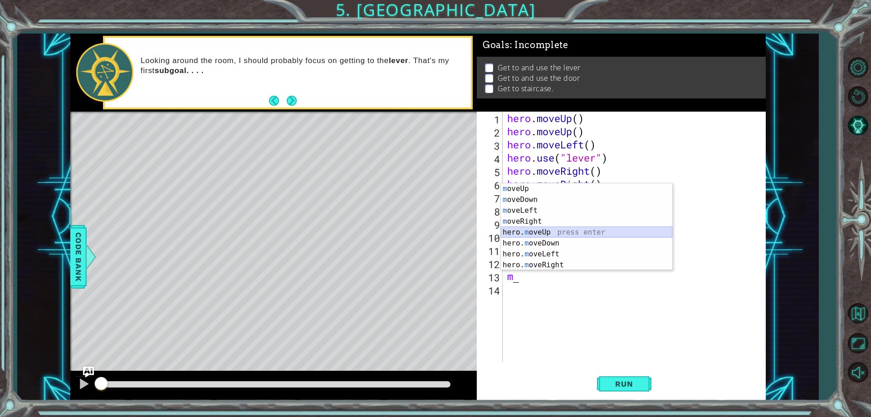
drag, startPoint x: 538, startPoint y: 230, endPoint x: 545, endPoint y: 239, distance: 11.3
click at [540, 235] on div "m oveUp press enter m oveDown press enter m oveLeft press enter m oveRight pres…" at bounding box center [586, 237] width 171 height 109
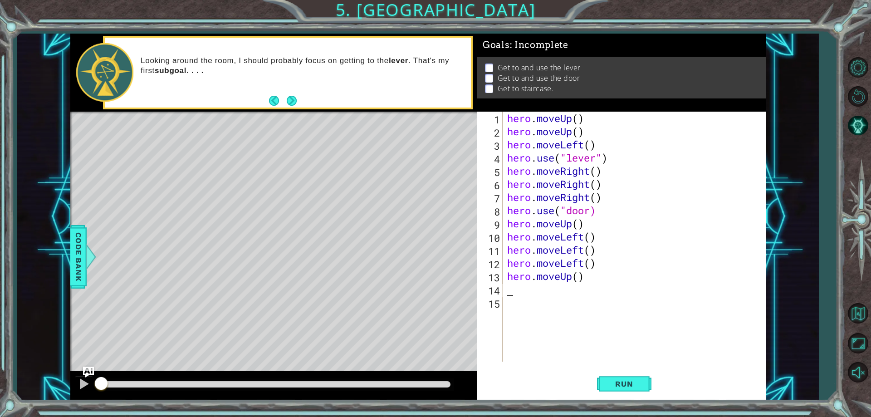
drag, startPoint x: 615, startPoint y: 375, endPoint x: 604, endPoint y: 365, distance: 14.1
click at [611, 374] on button "Run" at bounding box center [624, 384] width 54 height 29
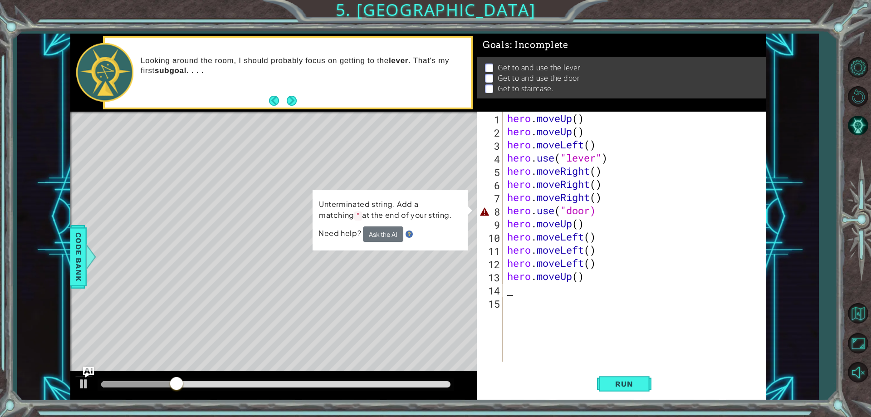
click at [634, 207] on div "hero . moveUp ( ) hero . moveUp ( ) hero . moveLeft ( ) hero . use ( "lever" ) …" at bounding box center [636, 250] width 262 height 276
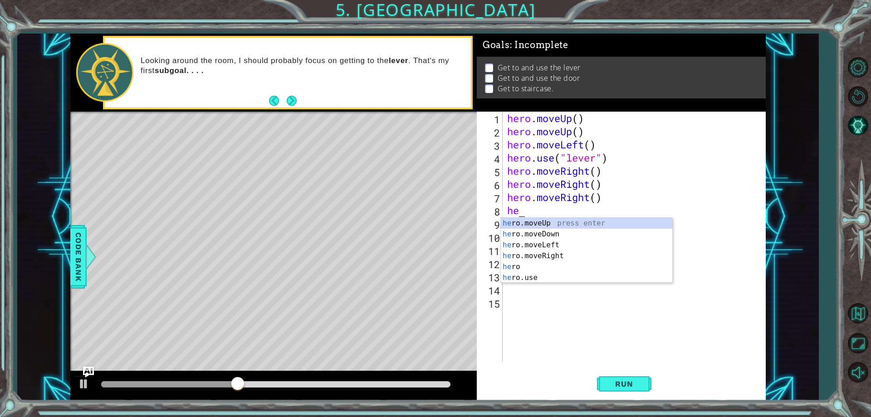
type textarea "h"
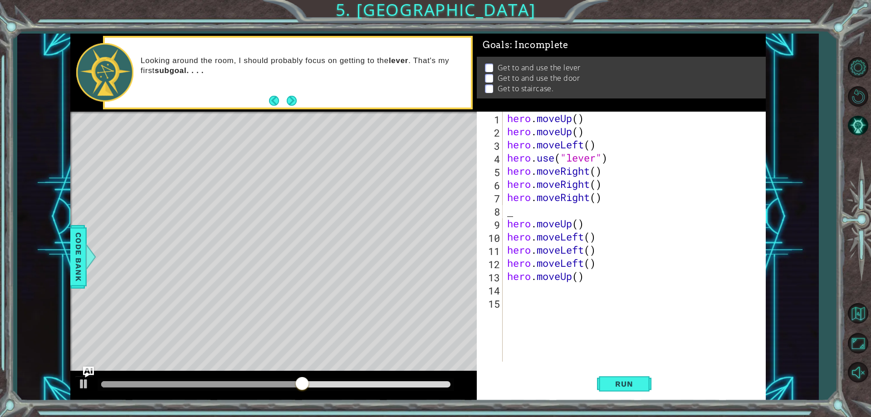
type textarea "m"
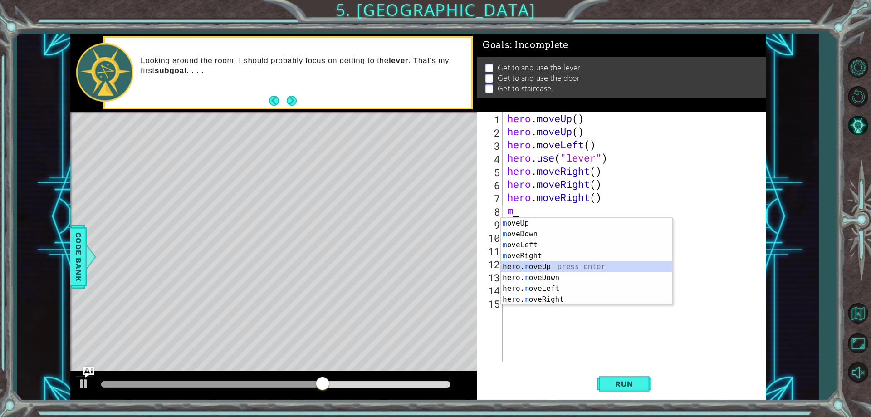
click at [572, 265] on div "m oveUp press enter m oveDown press enter m oveLeft press enter m oveRight pres…" at bounding box center [586, 272] width 171 height 109
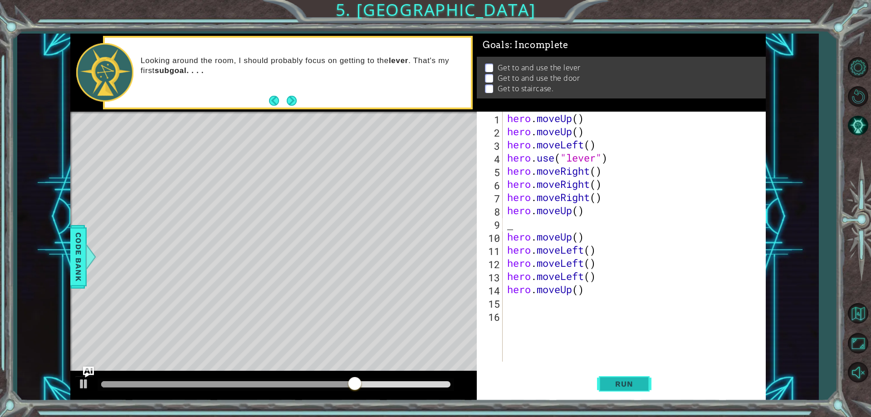
click at [619, 376] on button "Run" at bounding box center [624, 384] width 54 height 29
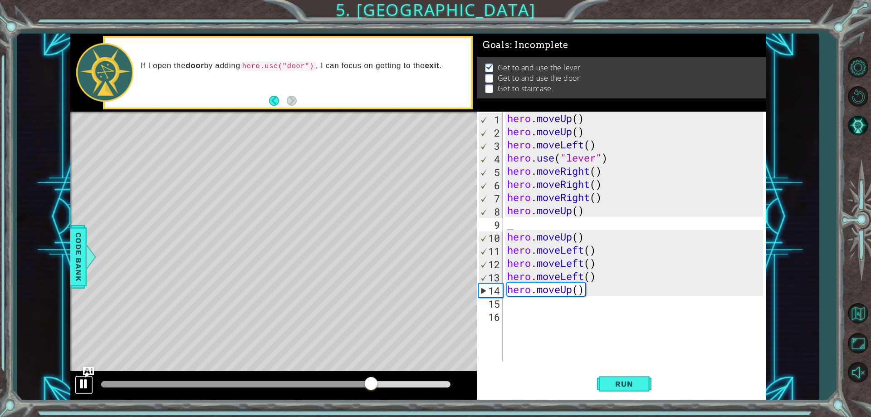
click at [88, 384] on div at bounding box center [84, 384] width 12 height 12
click at [579, 207] on div "hero . moveUp ( ) hero . moveUp ( ) hero . moveLeft ( ) hero . use ( "lever" ) …" at bounding box center [636, 250] width 262 height 276
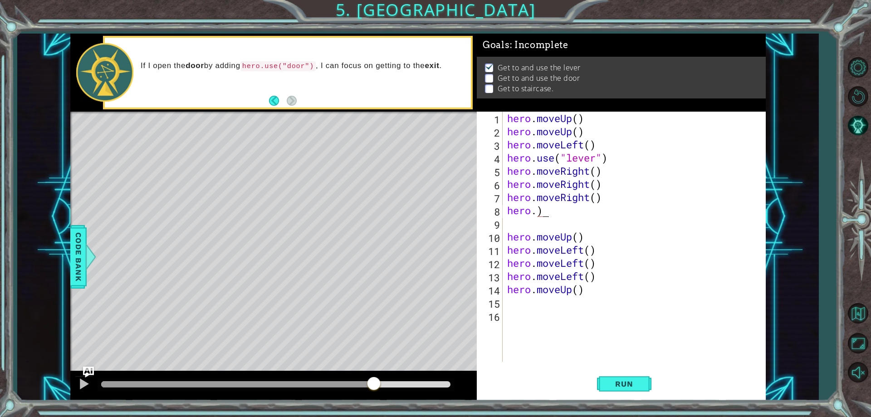
click at [548, 209] on div "hero . moveUp ( ) hero . moveUp ( ) hero . moveLeft ( ) hero . use ( "lever" ) …" at bounding box center [636, 250] width 262 height 276
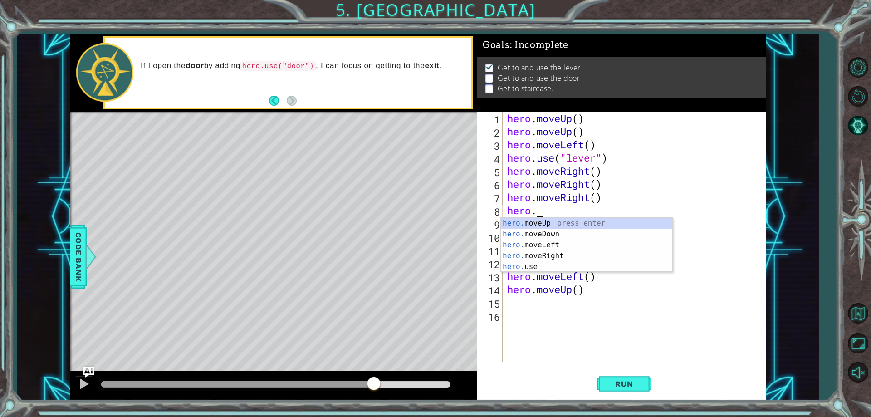
scroll to position [0, 1]
click at [89, 252] on div at bounding box center [90, 256] width 11 height 27
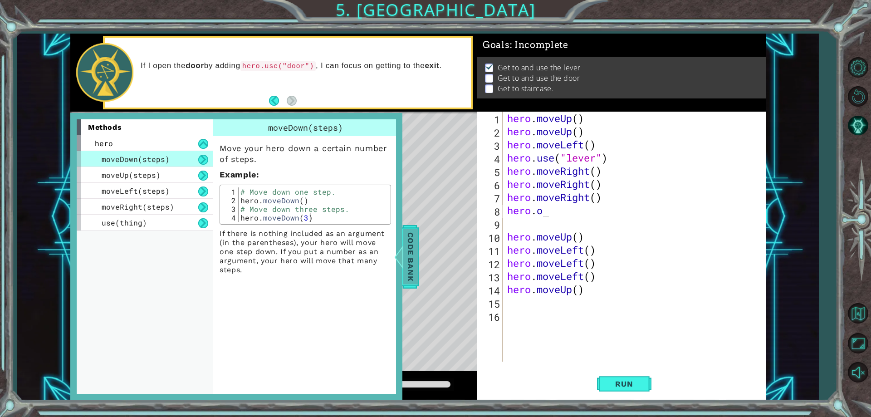
click at [409, 278] on span "Code Bank" at bounding box center [410, 256] width 15 height 55
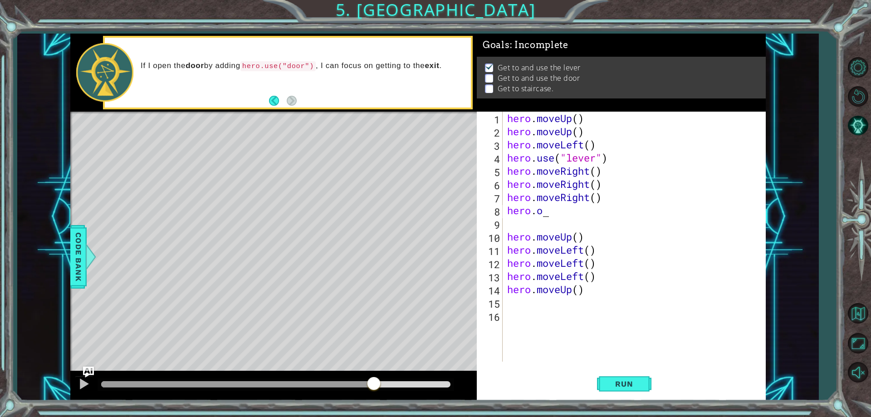
click at [558, 215] on div "hero . moveUp ( ) hero . moveUp ( ) hero . moveLeft ( ) hero . use ( "lever" ) …" at bounding box center [636, 250] width 262 height 276
drag, startPoint x: 555, startPoint y: 213, endPoint x: 550, endPoint y: 213, distance: 5.5
click at [550, 213] on div "hero . moveUp ( ) hero . moveUp ( ) hero . moveLeft ( ) hero . use ( "lever" ) …" at bounding box center [636, 250] width 262 height 276
click at [544, 210] on div "hero . moveUp ( ) hero . moveUp ( ) hero . moveLeft ( ) hero . use ( "lever" ) …" at bounding box center [636, 250] width 262 height 276
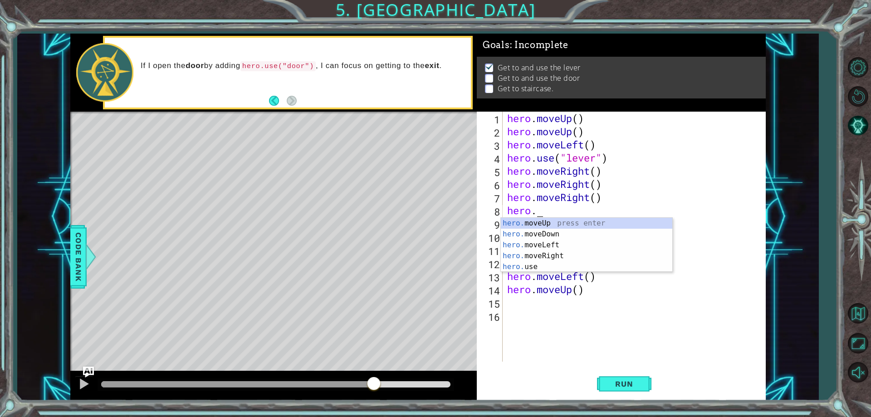
scroll to position [0, 1]
click at [549, 263] on div "hero. moveUp press enter hero. moveDown press enter hero. moveLeft press enter …" at bounding box center [586, 256] width 171 height 76
type textarea "hero.use("name")"
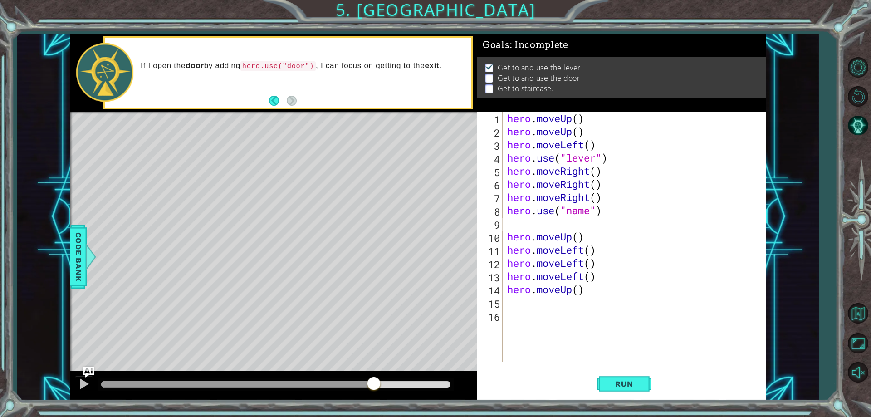
click at [589, 218] on div "hero . moveUp ( ) hero . moveUp ( ) hero . moveLeft ( ) hero . use ( "lever" ) …" at bounding box center [636, 250] width 262 height 276
click at [581, 211] on div "hero . moveUp ( ) hero . moveUp ( ) hero . moveLeft ( ) hero . use ( "lever" ) …" at bounding box center [636, 250] width 262 height 276
click at [589, 212] on div "hero . moveUp ( ) hero . moveUp ( ) hero . moveLeft ( ) hero . use ( "lever" ) …" at bounding box center [636, 250] width 262 height 276
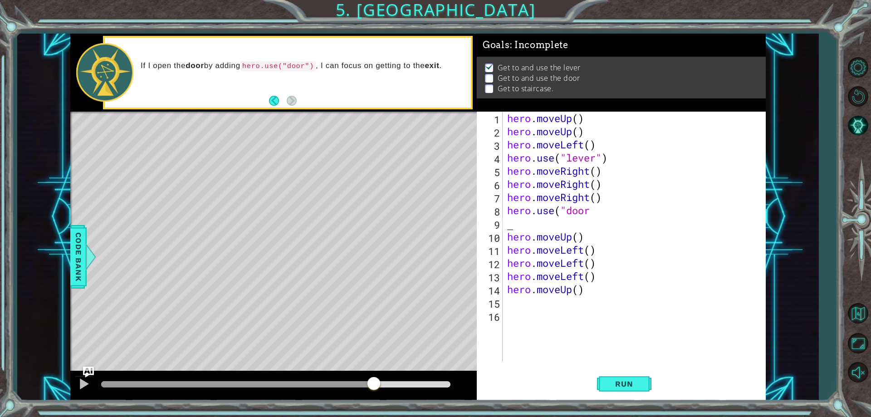
click at [530, 230] on div "hero . moveUp ( ) hero . moveUp ( ) hero . moveLeft ( ) hero . use ( "lever" ) …" at bounding box center [636, 250] width 262 height 276
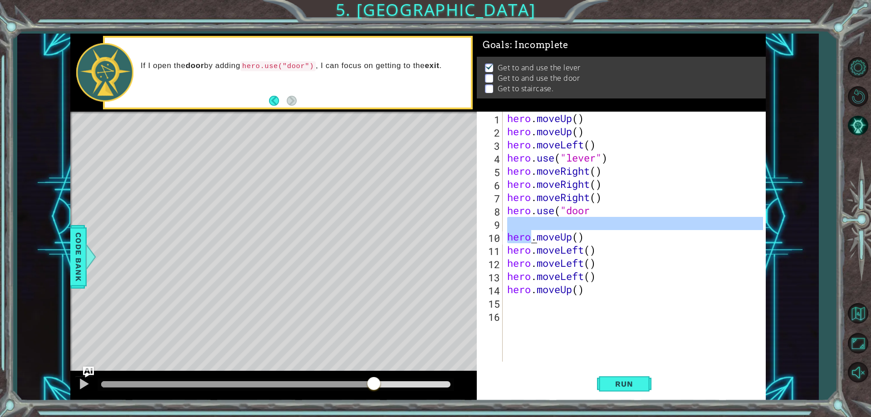
scroll to position [0, 3]
type textarea "hero.moveUp()"
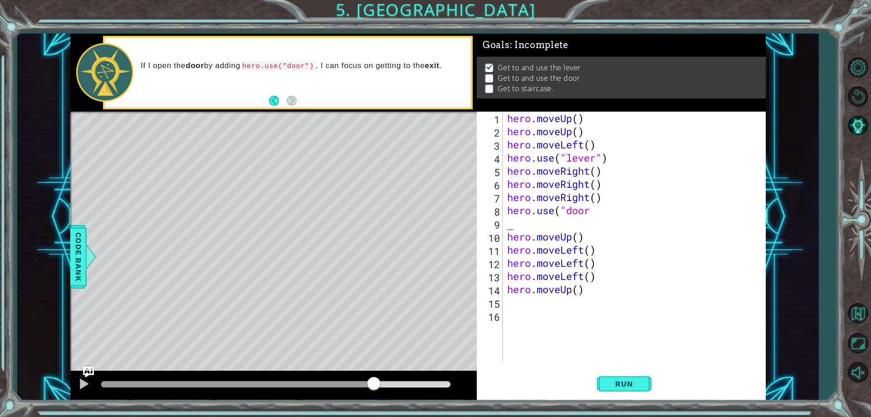
scroll to position [0, 0]
type textarea "m"
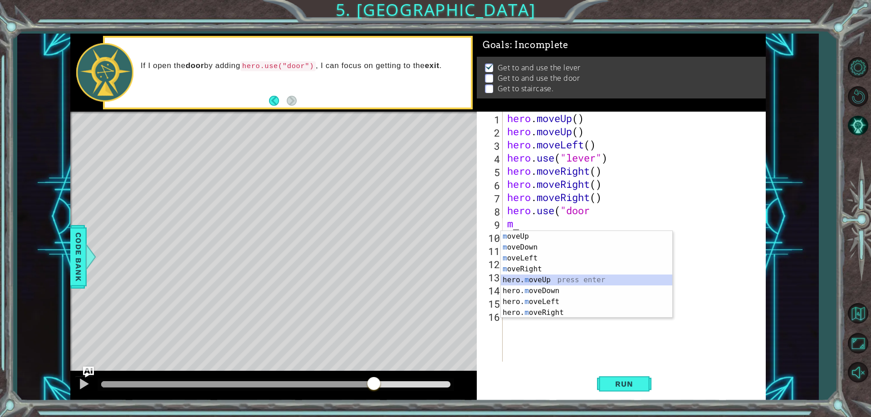
drag, startPoint x: 544, startPoint y: 278, endPoint x: 617, endPoint y: 321, distance: 84.5
click at [545, 278] on div "m oveUp press enter m oveDown press enter m oveLeft press enter m oveRight pres…" at bounding box center [586, 285] width 171 height 109
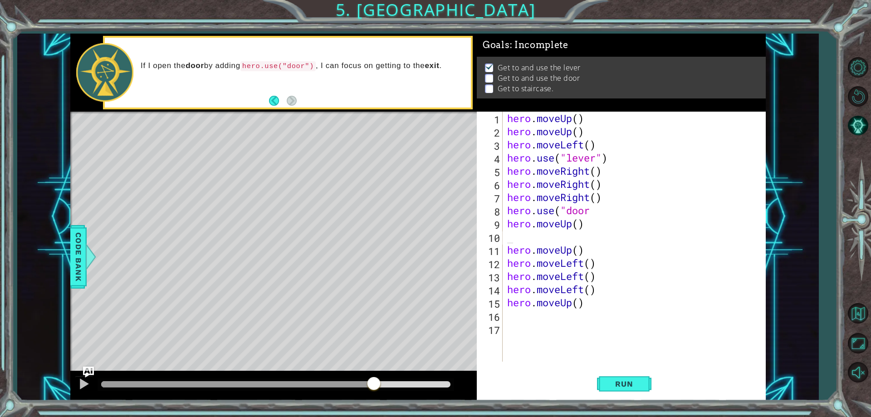
drag, startPoint x: 608, startPoint y: 386, endPoint x: 755, endPoint y: 99, distance: 322.2
click at [609, 373] on button "Run" at bounding box center [624, 384] width 54 height 29
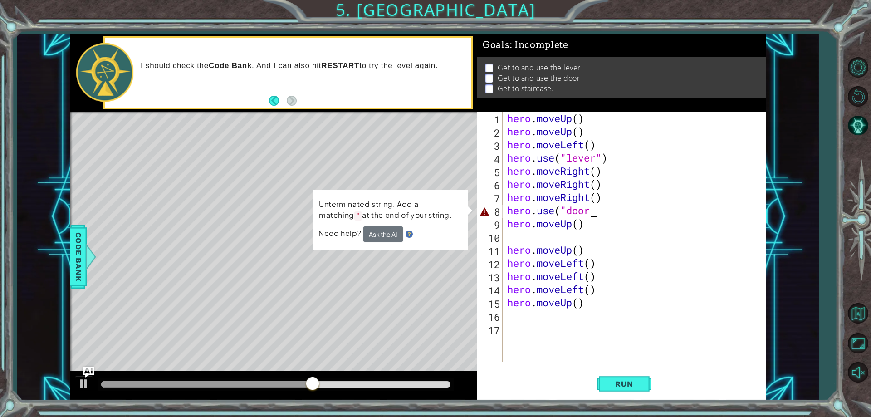
click at [605, 208] on div "hero . moveUp ( ) hero . moveUp ( ) hero . moveLeft ( ) hero . use ( "lever" ) …" at bounding box center [636, 250] width 262 height 276
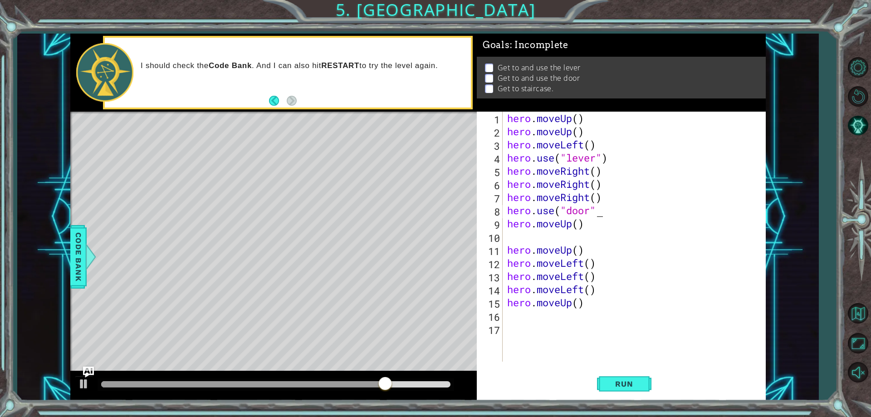
scroll to position [0, 4]
type textarea "hero.use("door")"
click at [643, 385] on button "Run" at bounding box center [624, 384] width 54 height 29
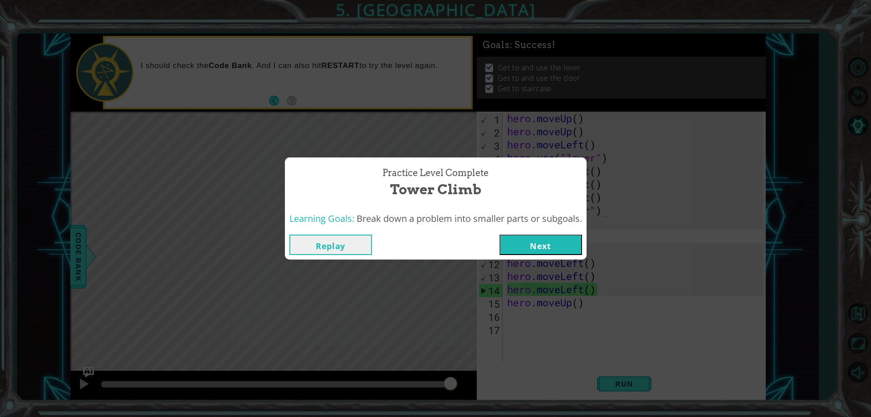
click at [563, 243] on button "Next" at bounding box center [540, 244] width 83 height 20
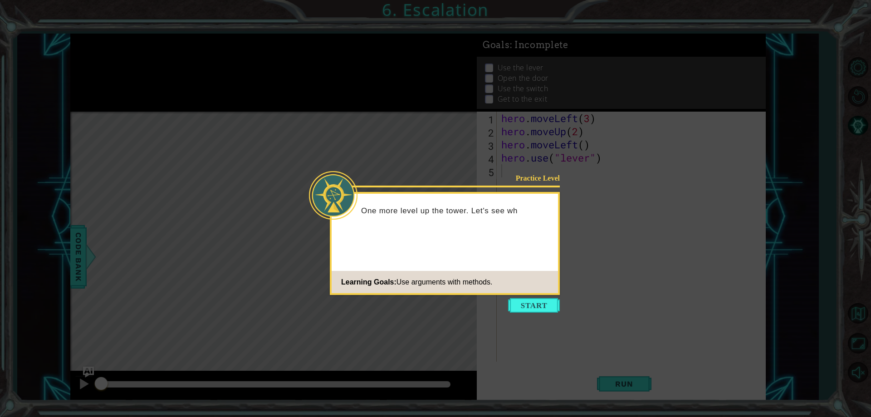
click at [527, 297] on icon at bounding box center [435, 208] width 871 height 417
drag, startPoint x: 527, startPoint y: 301, endPoint x: 527, endPoint y: 294, distance: 6.3
click at [527, 298] on button "Start" at bounding box center [534, 305] width 52 height 15
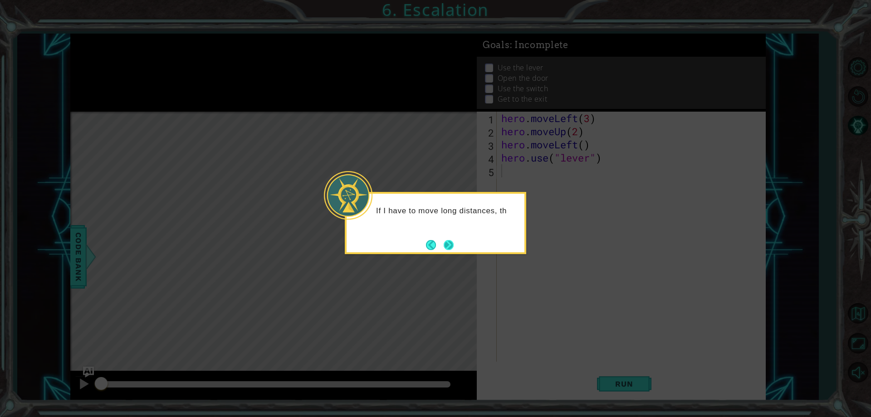
click at [451, 248] on button "Next" at bounding box center [448, 245] width 10 height 10
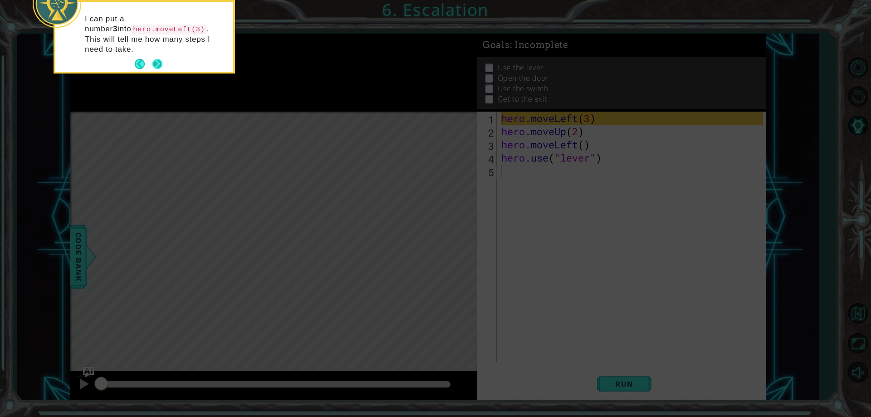
click at [156, 59] on button "Next" at bounding box center [157, 64] width 10 height 10
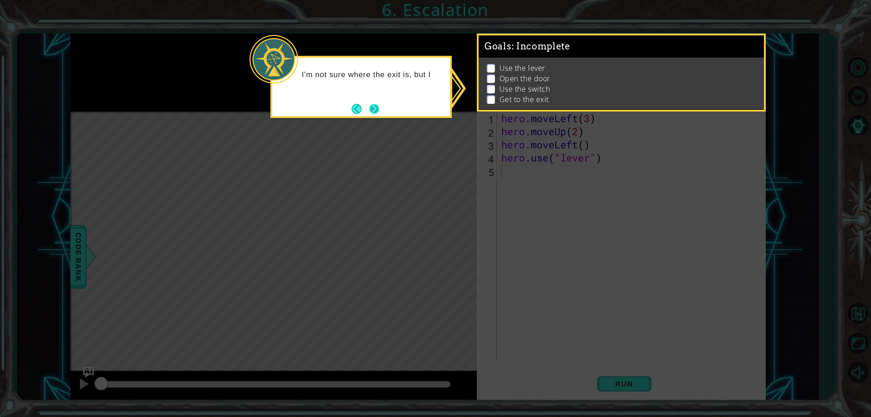
click at [375, 104] on button "Next" at bounding box center [374, 109] width 10 height 10
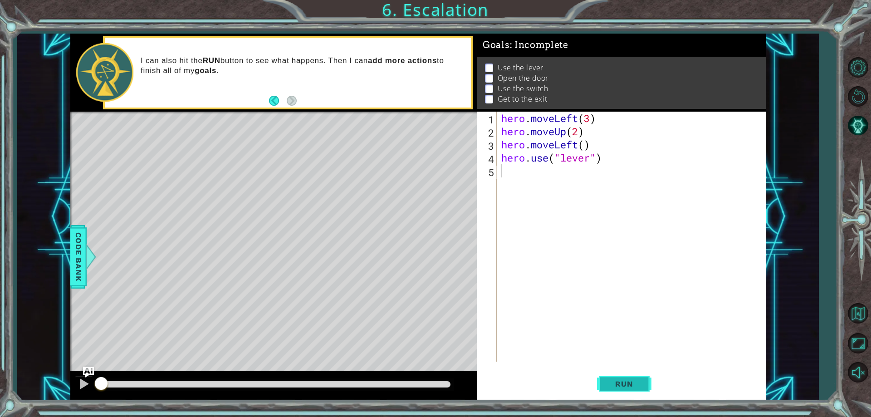
click at [631, 375] on button "Run" at bounding box center [624, 384] width 54 height 29
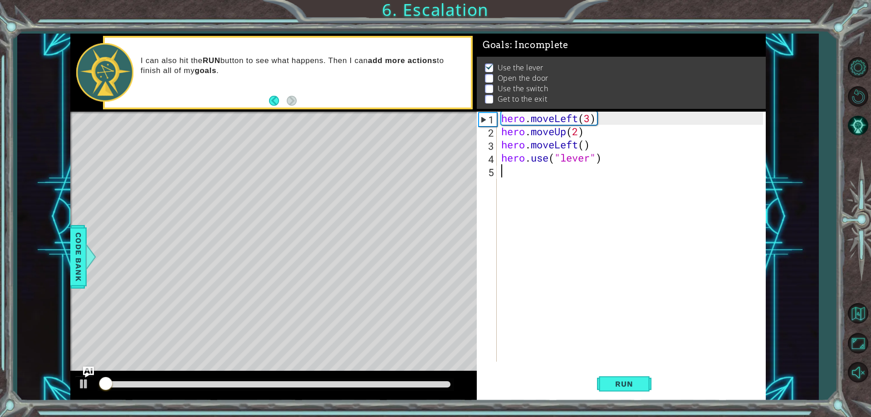
scroll to position [5, 0]
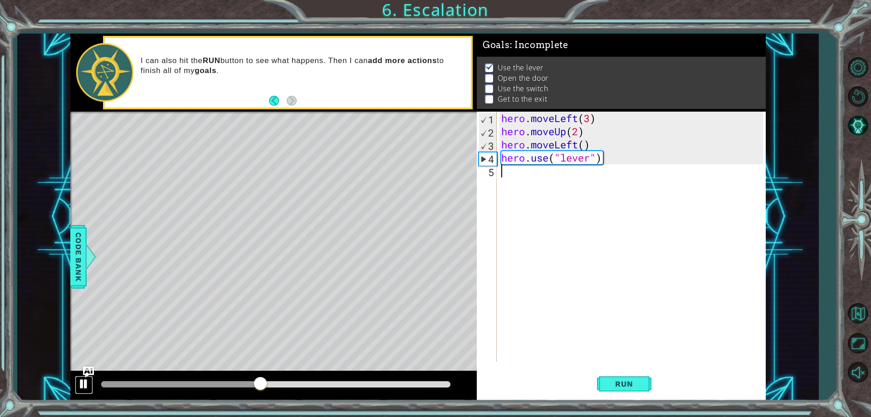
click at [90, 384] on button at bounding box center [84, 384] width 18 height 19
click at [504, 174] on div "hero . moveLeft ( 3 ) hero . moveUp ( 2 ) hero . moveLeft ( ) hero . use ( "lev…" at bounding box center [633, 250] width 268 height 276
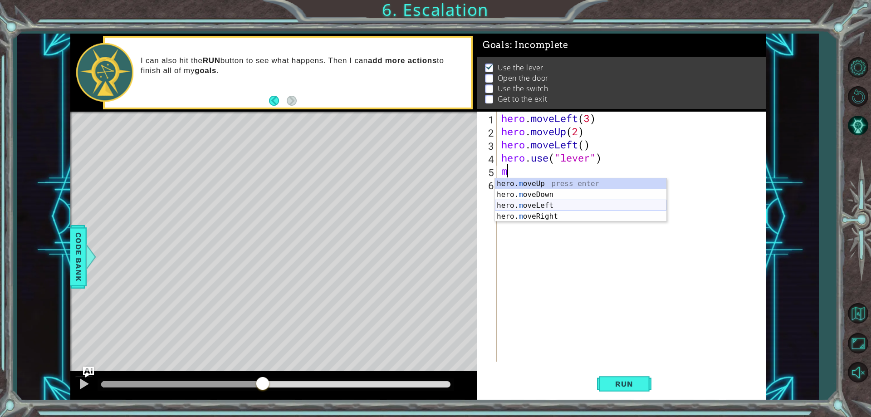
click at [523, 203] on div "hero. m oveUp press enter hero. m oveDown press enter hero. m oveLeft press ent…" at bounding box center [580, 210] width 171 height 65
type textarea "hero.moveLeft(1)"
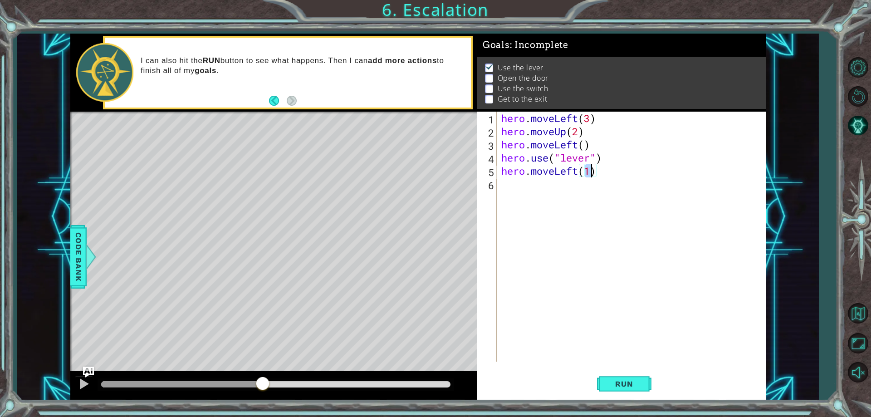
scroll to position [0, 4]
drag, startPoint x: 617, startPoint y: 200, endPoint x: 621, endPoint y: 182, distance: 18.1
click at [618, 191] on div "hero . moveLeft ( 3 ) hero . moveUp ( 2 ) hero . moveLeft ( ) hero . use ( "lev…" at bounding box center [633, 250] width 268 height 276
type textarea "m"
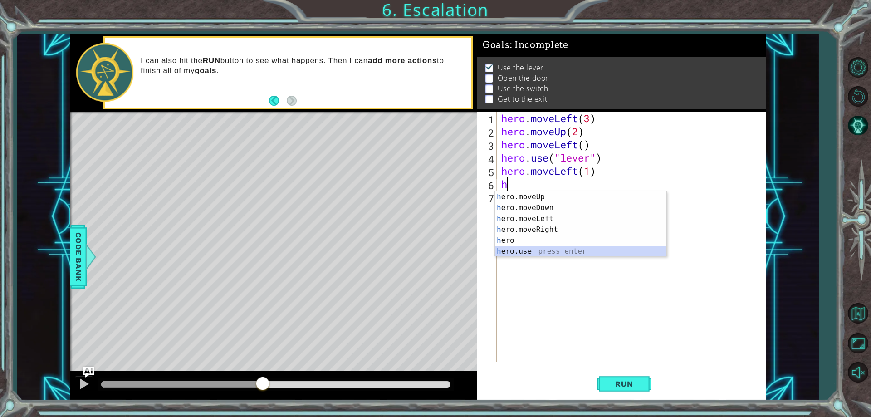
click at [537, 249] on div "h ero.moveUp press enter h ero.moveDown press enter h ero.moveLeft press enter …" at bounding box center [580, 234] width 171 height 87
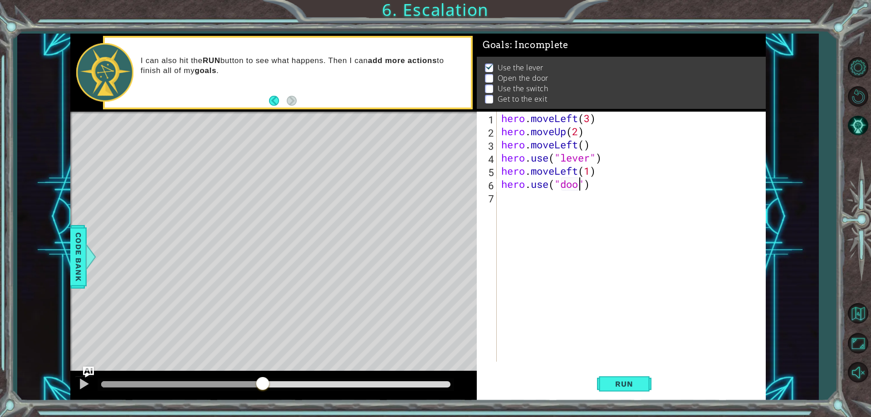
type textarea "hero.use("door")"
click at [581, 201] on div "hero . moveLeft ( 3 ) hero . moveUp ( 2 ) hero . moveLeft ( ) hero . use ( "lev…" at bounding box center [633, 250] width 268 height 276
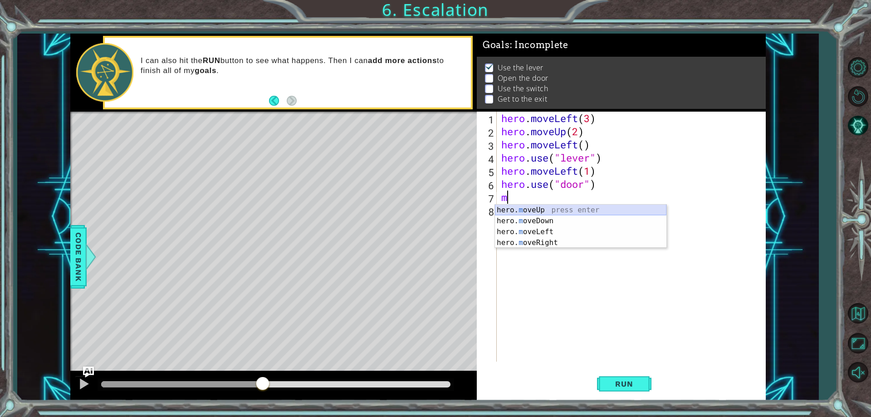
click at [580, 208] on div "hero. m oveUp press enter hero. m oveDown press enter hero. m oveLeft press ent…" at bounding box center [580, 236] width 171 height 65
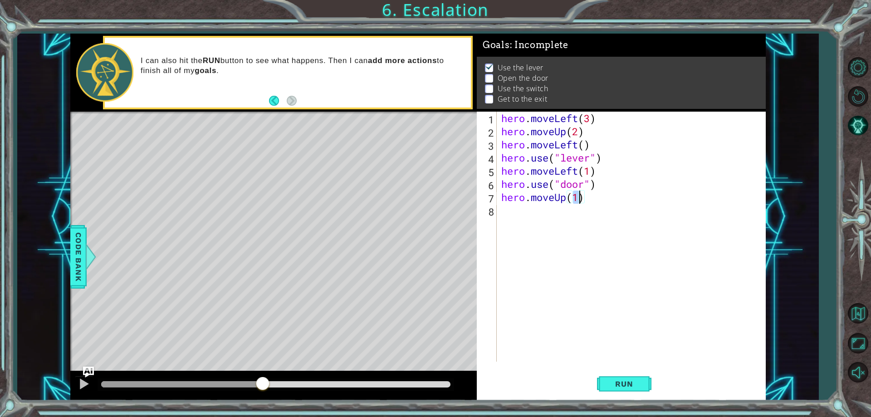
type textarea "hero.moveUp(2)"
click at [545, 213] on div "hero . moveLeft ( 3 ) hero . moveUp ( 2 ) hero . moveLeft ( ) hero . use ( "lev…" at bounding box center [633, 250] width 268 height 276
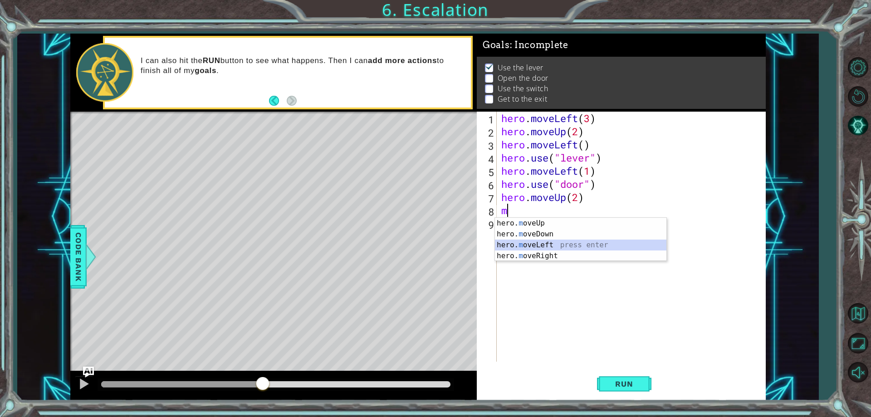
click at [551, 241] on div "hero. m oveUp press enter hero. m oveDown press enter hero. m oveLeft press ent…" at bounding box center [580, 250] width 171 height 65
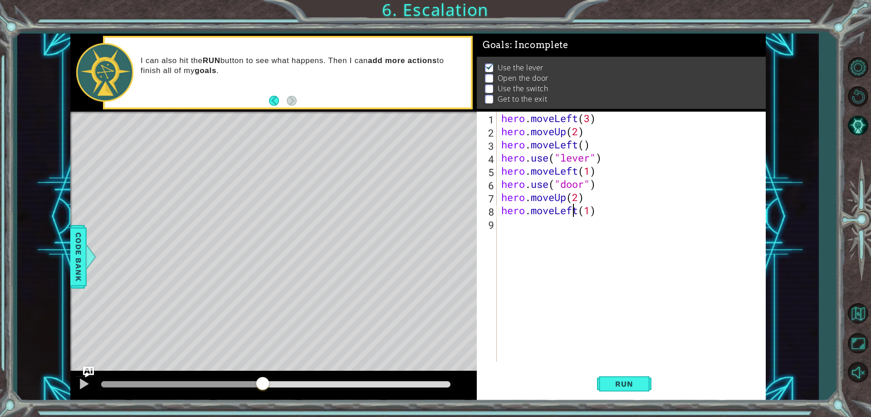
click at [574, 212] on div "hero . moveLeft ( 3 ) hero . moveUp ( 2 ) hero . moveLeft ( ) hero . use ( "lev…" at bounding box center [633, 250] width 268 height 276
click at [595, 216] on div "hero . moveLeft ( 3 ) hero . moveUp ( 2 ) hero . moveLeft ( ) hero . use ( "lev…" at bounding box center [633, 250] width 268 height 276
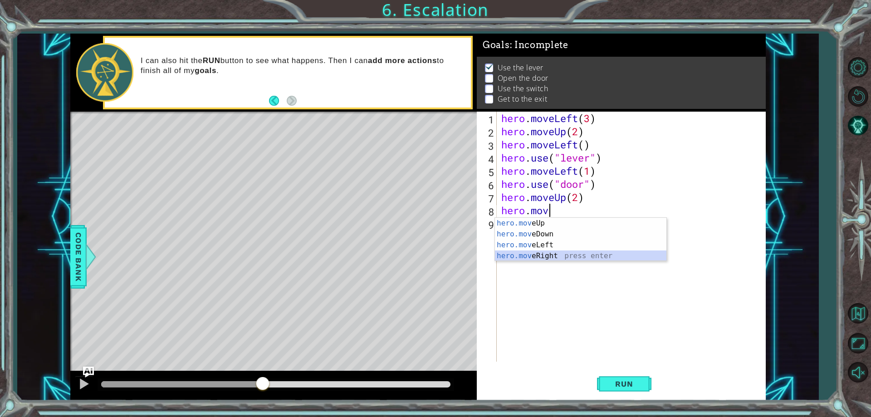
click at [556, 253] on div "hero.mov eUp press enter hero.mov eDown press enter hero.mov eLeft press enter …" at bounding box center [580, 250] width 171 height 65
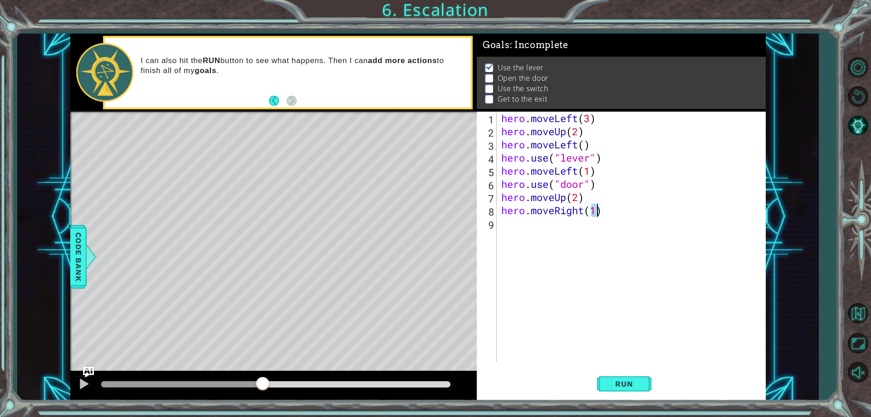
type textarea "hero.moveRight(2)"
click at [536, 220] on div "hero . moveLeft ( 3 ) hero . moveUp ( 2 ) hero . moveLeft ( ) hero . use ( "lev…" at bounding box center [633, 250] width 268 height 276
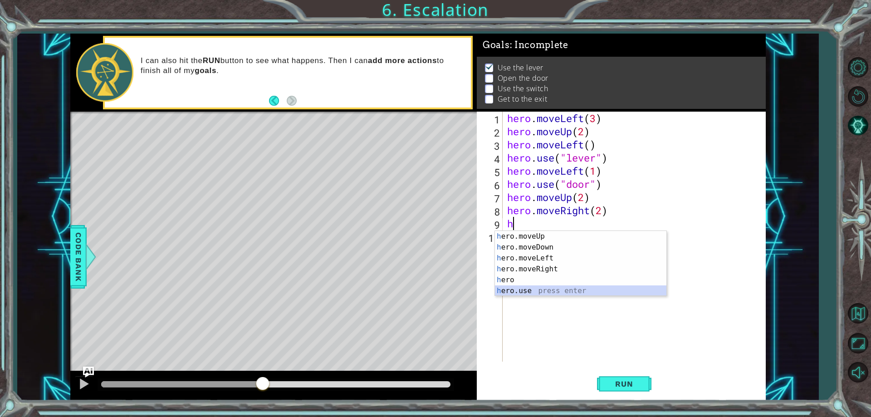
click at [565, 291] on div "h ero.moveUp press enter h ero.moveDown press enter h ero.moveLeft press enter …" at bounding box center [580, 274] width 171 height 87
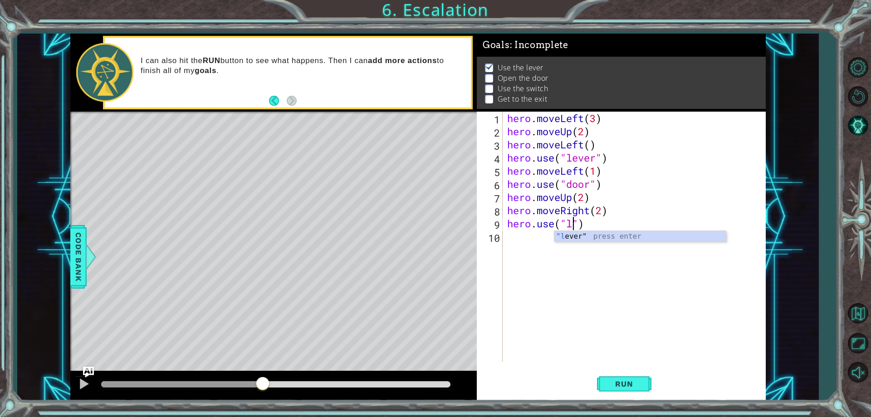
scroll to position [0, 3]
click at [610, 235] on div ""l ever" press enter" at bounding box center [639, 247] width 171 height 33
type textarea "hero.use("lever")"
click at [571, 248] on div "hero . moveLeft ( 3 ) hero . moveUp ( 2 ) hero . moveLeft ( ) hero . use ( "lev…" at bounding box center [636, 250] width 262 height 276
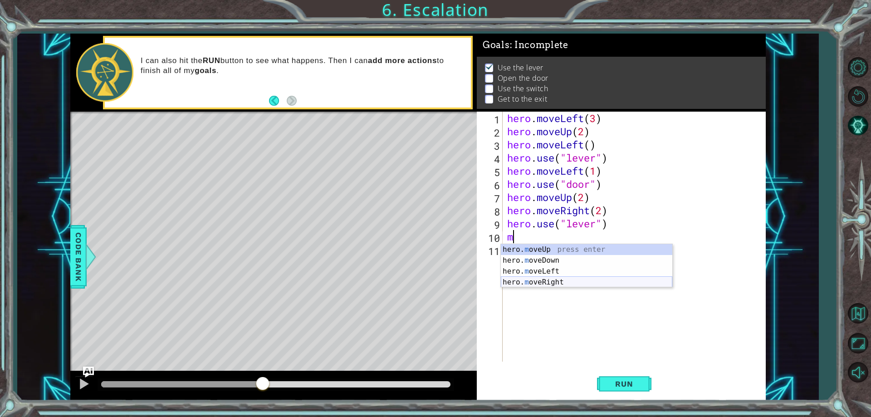
click at [569, 279] on div "hero. m oveUp press enter hero. m oveDown press enter hero. m oveLeft press ent…" at bounding box center [586, 276] width 171 height 65
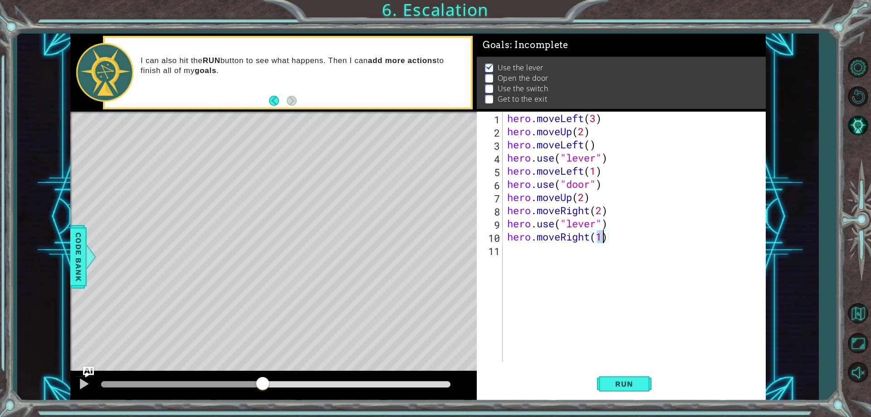
scroll to position [0, 4]
type textarea "hero.moveRight(1)"
drag, startPoint x: 635, startPoint y: 385, endPoint x: 637, endPoint y: 365, distance: 20.0
click at [636, 381] on span "Run" at bounding box center [624, 383] width 36 height 9
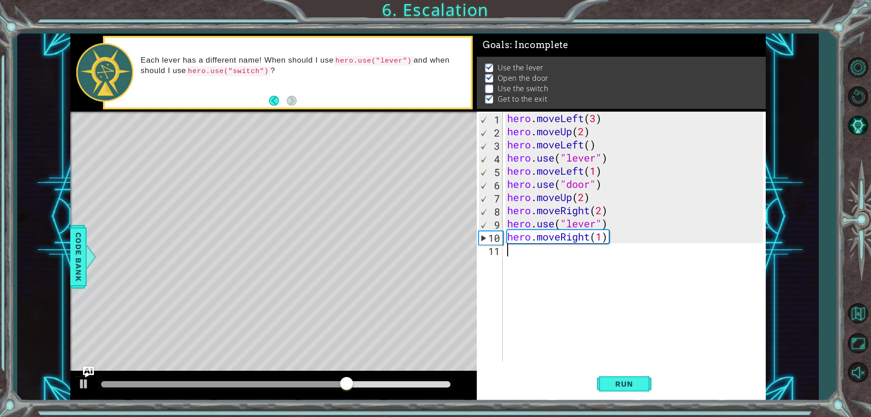
click at [623, 248] on div "hero . moveLeft ( 3 ) hero . moveUp ( 2 ) hero . moveLeft ( ) hero . use ( "lev…" at bounding box center [636, 250] width 262 height 276
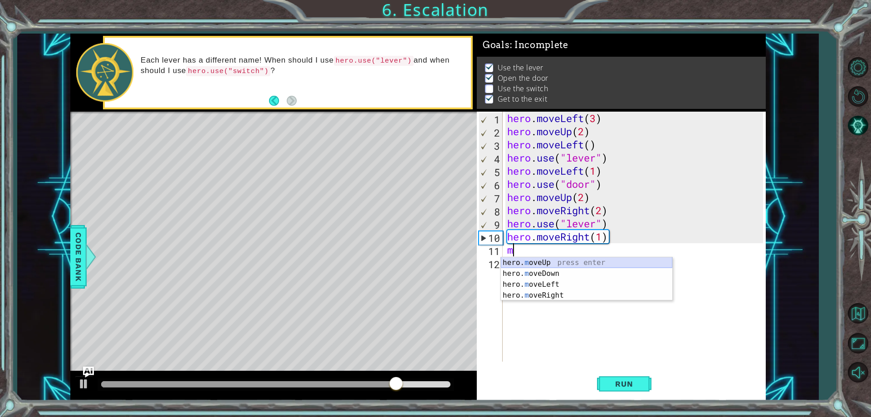
drag, startPoint x: 541, startPoint y: 261, endPoint x: 588, endPoint y: 324, distance: 78.4
click at [548, 269] on div "hero. m oveUp press enter hero. m oveDown press enter hero. m oveLeft press ent…" at bounding box center [586, 289] width 171 height 65
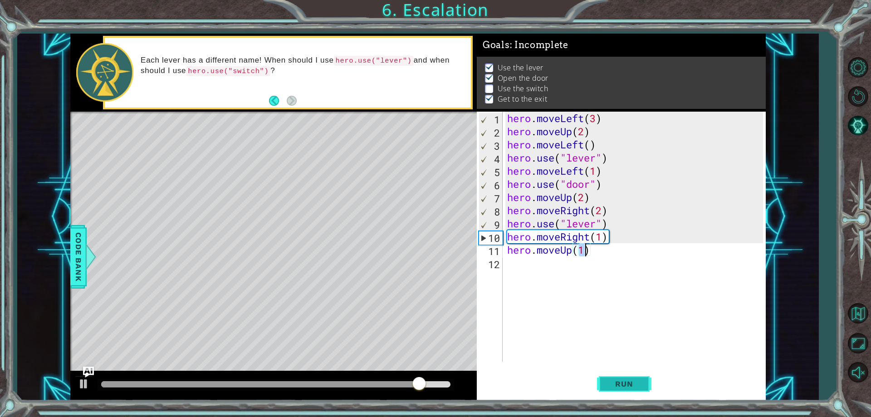
scroll to position [0, 3]
click at [614, 385] on span "Run" at bounding box center [624, 383] width 36 height 9
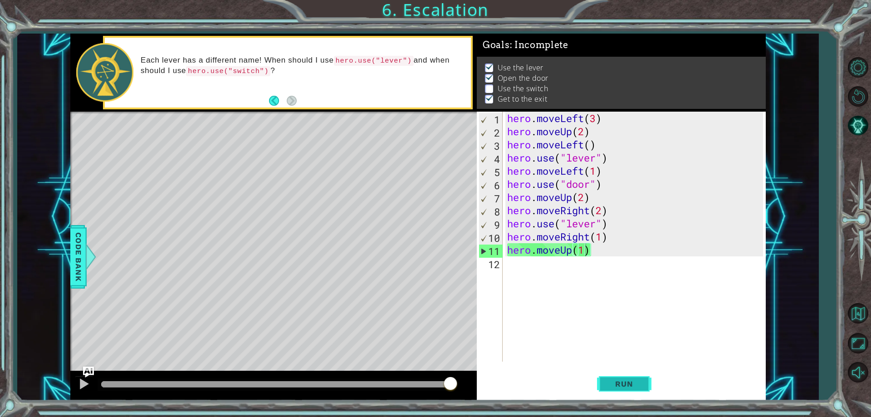
click at [628, 383] on span "Run" at bounding box center [624, 383] width 36 height 9
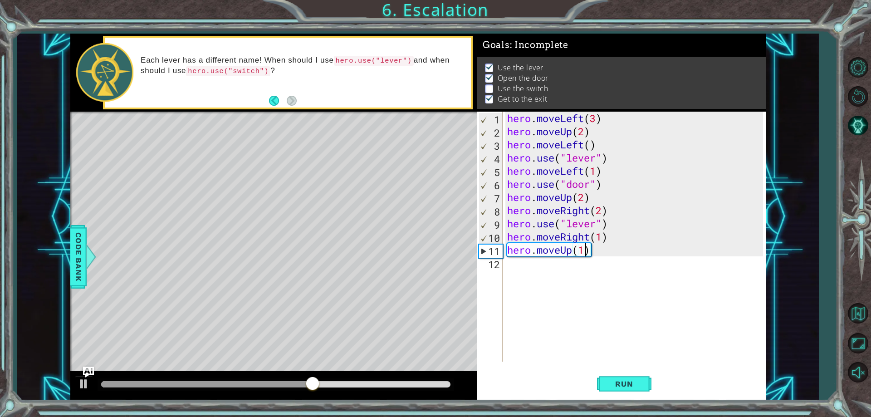
click at [135, 385] on div at bounding box center [206, 384] width 211 height 6
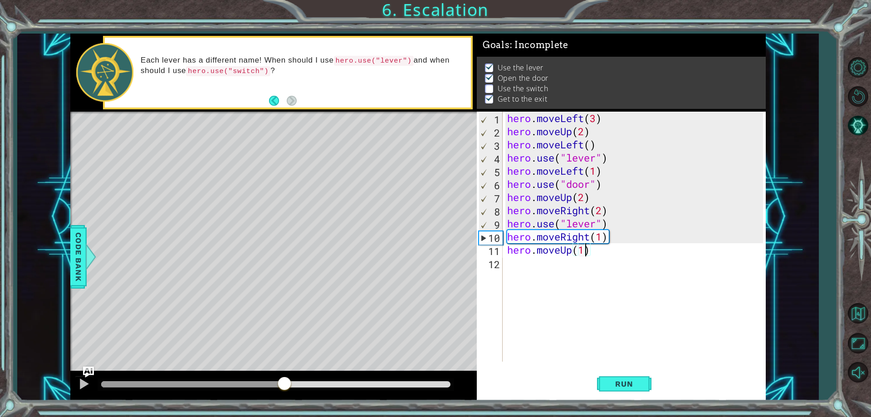
click at [285, 383] on div at bounding box center [275, 384] width 349 height 6
click at [84, 391] on button at bounding box center [84, 384] width 18 height 19
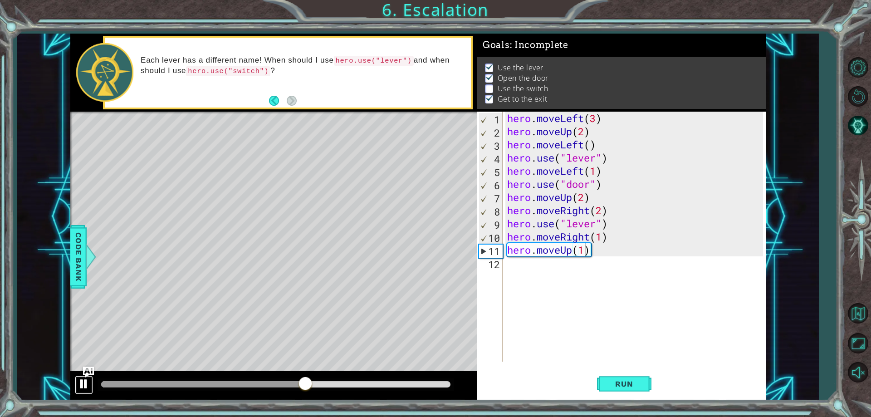
click at [78, 386] on div at bounding box center [84, 384] width 12 height 12
click at [571, 217] on div "hero . moveLeft ( 3 ) hero . moveUp ( 2 ) hero . moveLeft ( ) hero . use ( "lev…" at bounding box center [636, 250] width 262 height 276
drag, startPoint x: 565, startPoint y: 224, endPoint x: 555, endPoint y: 225, distance: 11.0
click at [563, 225] on div "hero . moveLeft ( 3 ) hero . moveUp ( 2 ) hero . moveLeft ( ) hero . use ( "lev…" at bounding box center [636, 250] width 262 height 276
click at [524, 226] on div "hero . moveLeft ( 3 ) hero . moveUp ( 2 ) hero . moveLeft ( ) hero . use ( "lev…" at bounding box center [636, 250] width 262 height 276
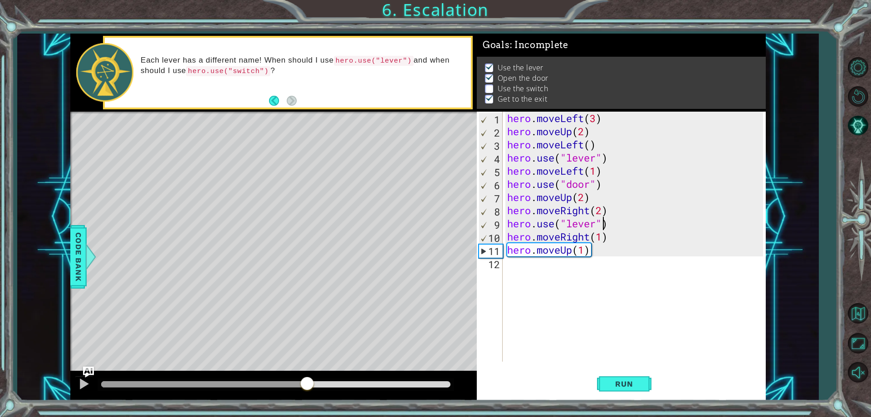
click at [604, 221] on div "hero . moveLeft ( 3 ) hero . moveUp ( 2 ) hero . moveLeft ( ) hero . use ( "lev…" at bounding box center [636, 250] width 262 height 276
click at [631, 231] on div "hero . moveLeft ( 3 ) hero . moveUp ( 2 ) hero . moveLeft ( ) hero . use ( "lev…" at bounding box center [636, 250] width 262 height 276
click at [629, 225] on div "hero . moveLeft ( 3 ) hero . moveUp ( 2 ) hero . moveLeft ( ) hero . use ( "lev…" at bounding box center [636, 250] width 262 height 276
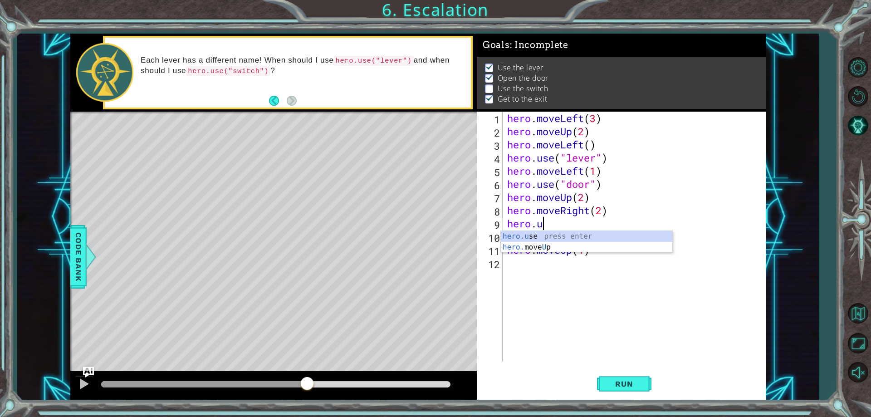
scroll to position [0, 1]
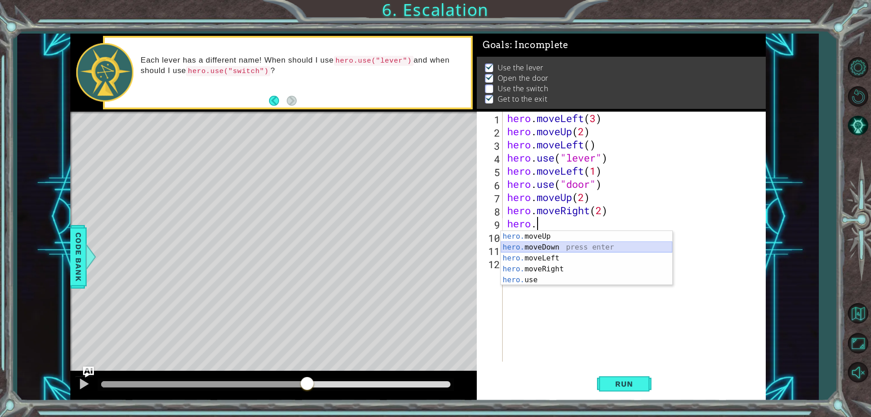
click at [551, 243] on div "hero. moveUp press enter hero. moveDown press enter hero. moveLeft press enter …" at bounding box center [586, 269] width 171 height 76
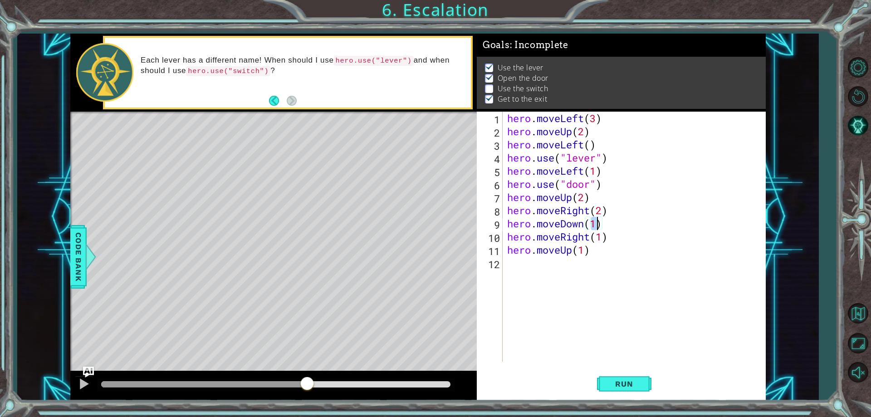
scroll to position [0, 4]
click at [613, 236] on div "hero . moveLeft ( 3 ) hero . moveUp ( 2 ) hero . moveLeft ( ) hero . use ( "lev…" at bounding box center [636, 250] width 262 height 276
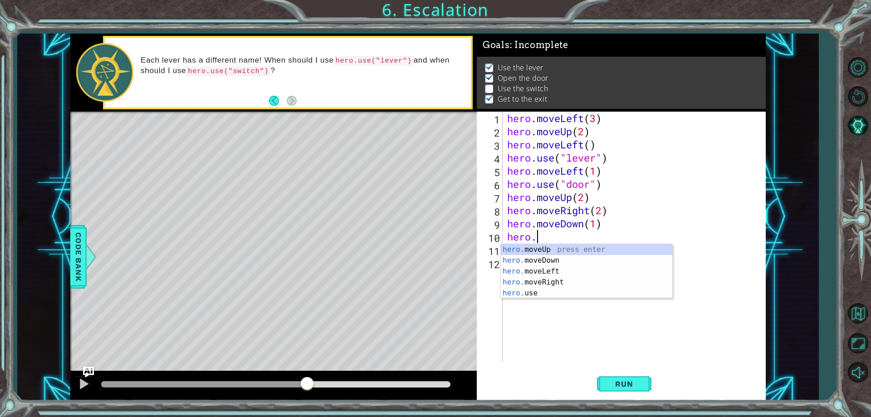
scroll to position [0, 1]
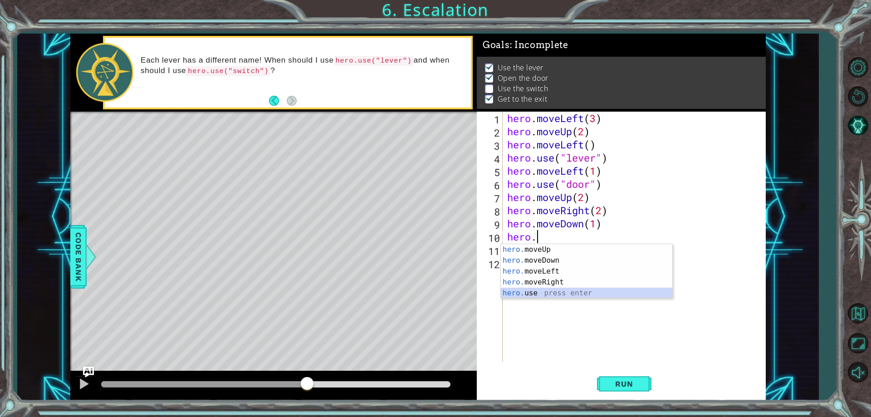
click at [571, 293] on div "hero. moveUp press enter hero. moveDown press enter hero. moveLeft press enter …" at bounding box center [586, 282] width 171 height 76
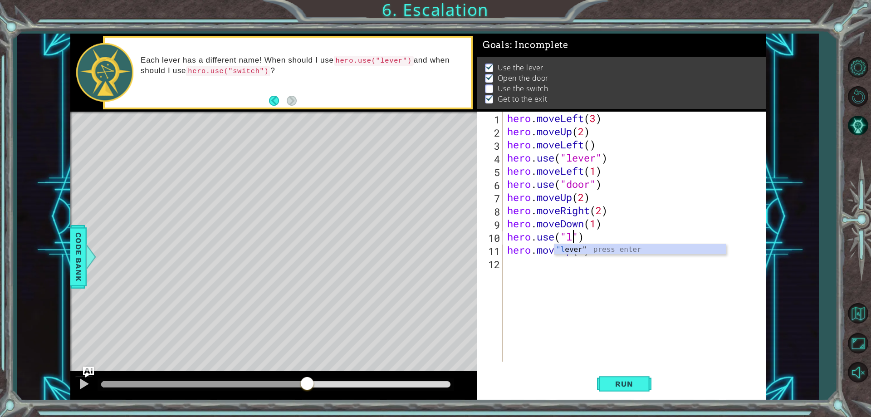
scroll to position [0, 3]
click at [579, 248] on div ""l ever" press enter" at bounding box center [639, 260] width 171 height 33
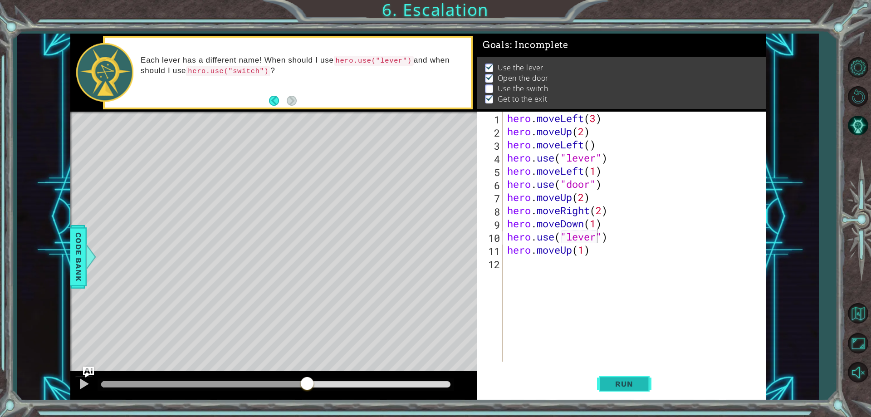
click at [615, 376] on button "Run" at bounding box center [624, 384] width 54 height 29
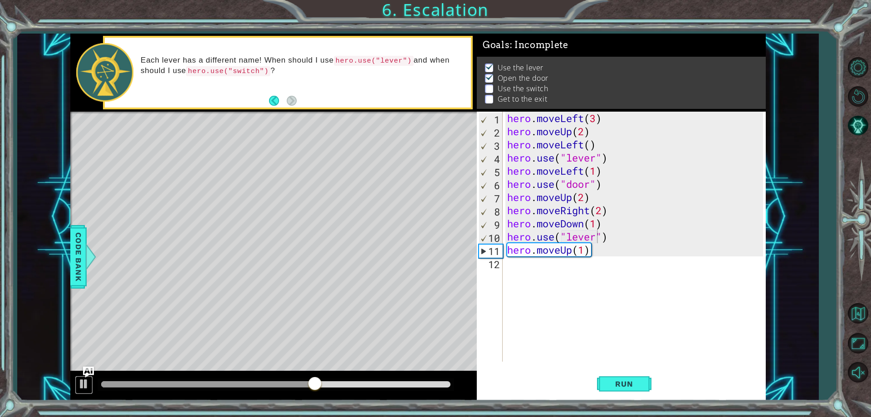
drag, startPoint x: 82, startPoint y: 393, endPoint x: 103, endPoint y: 370, distance: 31.4
click at [82, 391] on button at bounding box center [84, 384] width 18 height 19
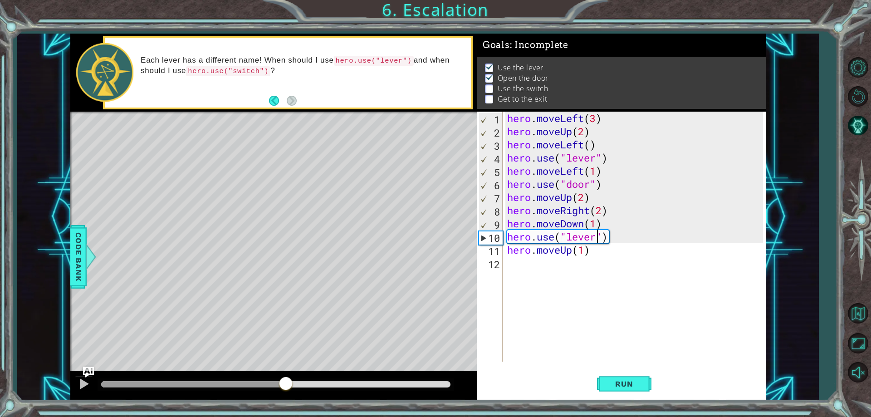
click at [286, 387] on div at bounding box center [193, 384] width 185 height 6
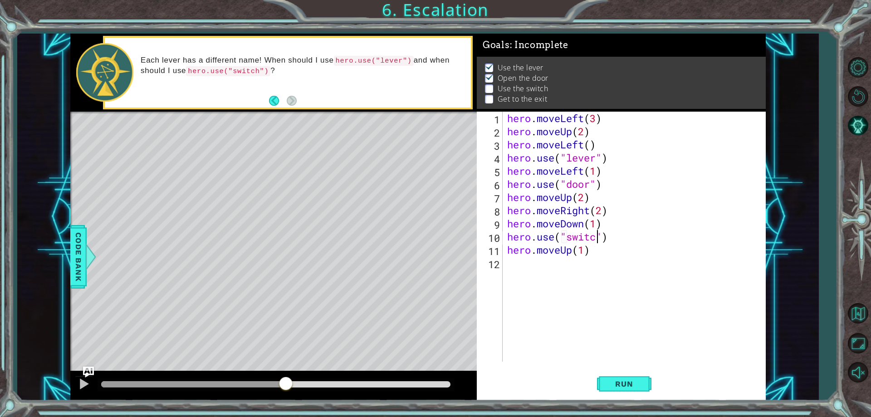
scroll to position [0, 5]
click at [599, 224] on div "hero . moveLeft ( 3 ) hero . moveUp ( 2 ) hero . moveLeft ( ) hero . use ( "lev…" at bounding box center [636, 250] width 262 height 276
click at [609, 224] on div "hero . moveLeft ( 3 ) hero . moveUp ( 2 ) hero . moveLeft ( ) hero . use ( "lev…" at bounding box center [636, 250] width 262 height 276
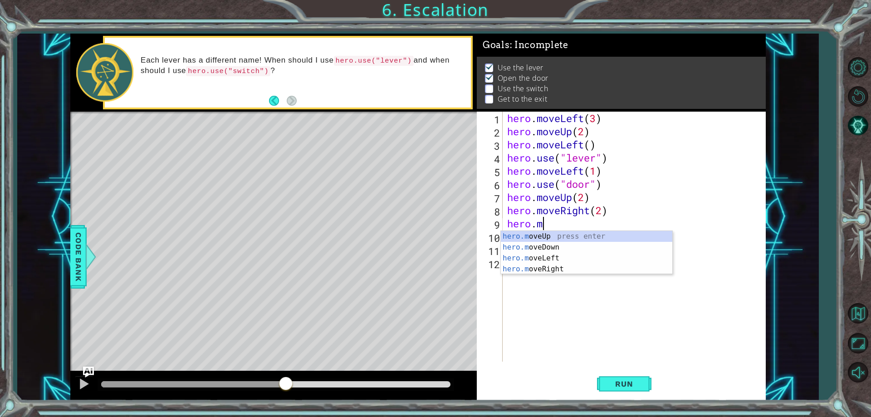
type textarea "hero."
click at [645, 316] on div "hero . moveLeft ( 3 ) hero . moveUp ( 2 ) hero . moveLeft ( ) hero . use ( "lev…" at bounding box center [636, 250] width 262 height 276
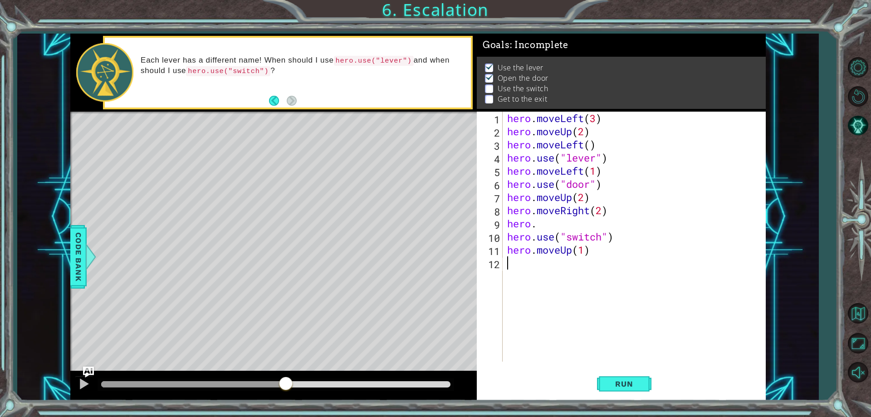
scroll to position [0, 0]
click at [541, 227] on div "hero . moveLeft ( 3 ) hero . moveUp ( 2 ) hero . moveLeft ( ) hero . use ( "lev…" at bounding box center [636, 250] width 262 height 276
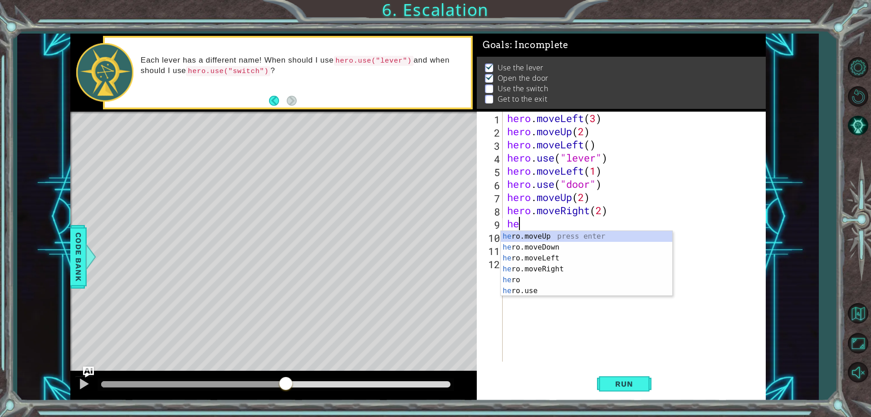
type textarea "h"
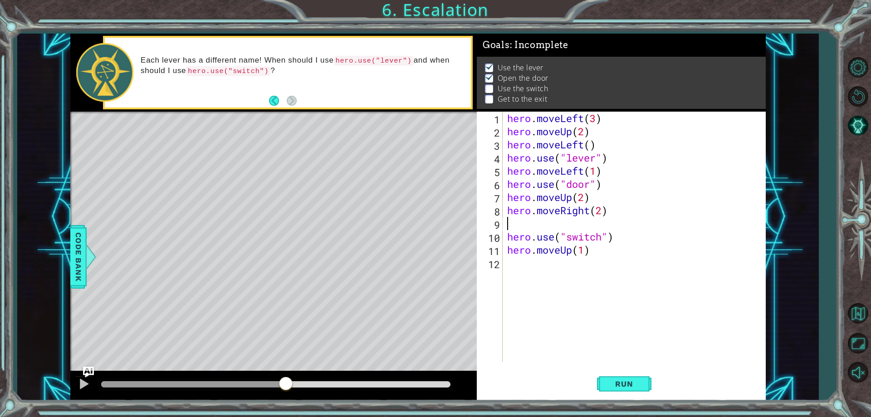
click at [593, 257] on div "hero . moveLeft ( 3 ) hero . moveUp ( 2 ) hero . moveLeft ( ) hero . use ( "lev…" at bounding box center [636, 250] width 262 height 276
click at [594, 249] on div "hero . moveLeft ( 3 ) hero . moveUp ( 2 ) hero . moveLeft ( ) hero . use ( "lev…" at bounding box center [636, 250] width 262 height 276
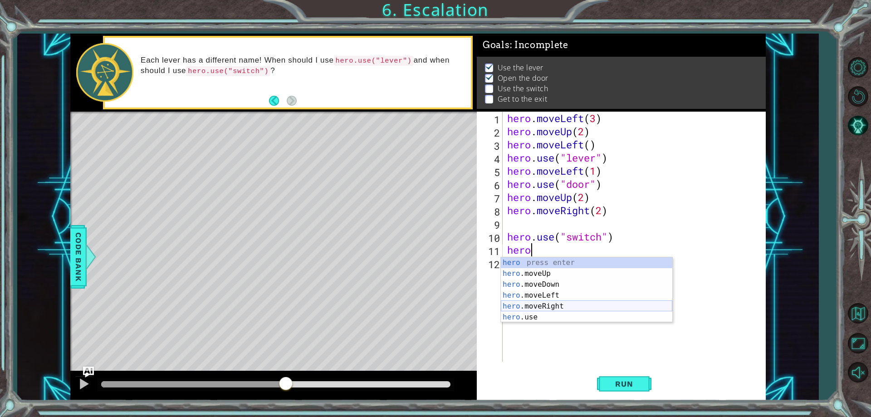
click at [582, 302] on div "hero press enter hero .moveUp press enter hero .moveDown press enter hero .move…" at bounding box center [586, 300] width 171 height 87
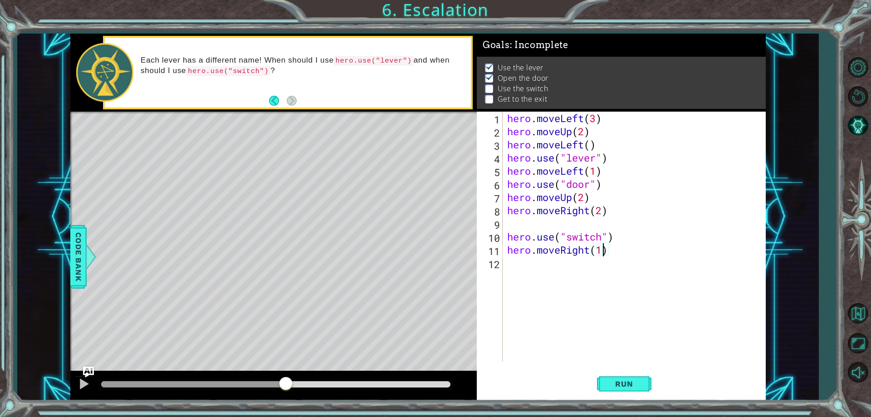
scroll to position [0, 4]
type textarea "hero.moveRight()"
drag, startPoint x: 634, startPoint y: 378, endPoint x: 626, endPoint y: 344, distance: 35.0
click at [632, 374] on button "Run" at bounding box center [624, 384] width 54 height 29
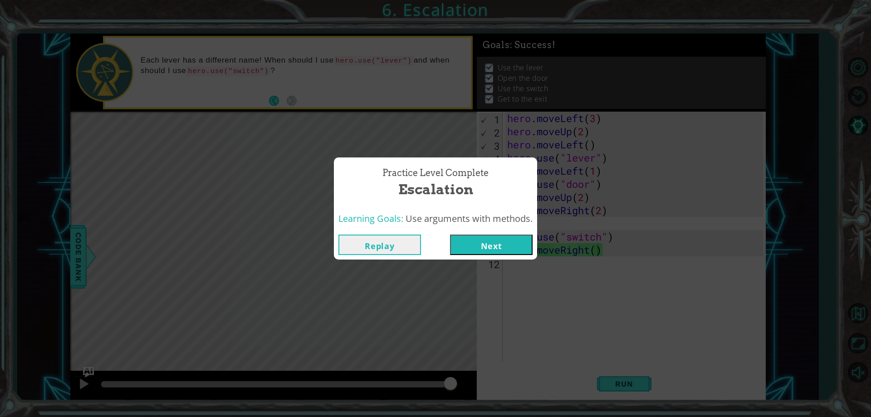
click at [467, 245] on button "Next" at bounding box center [491, 244] width 83 height 20
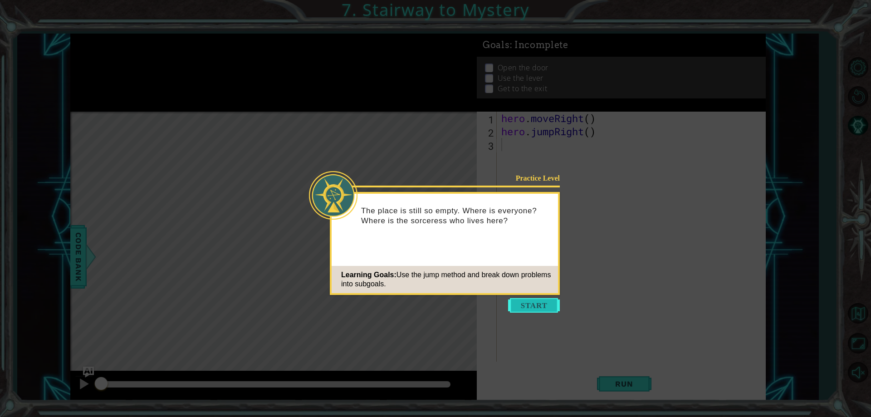
click at [524, 300] on button "Start" at bounding box center [534, 305] width 52 height 15
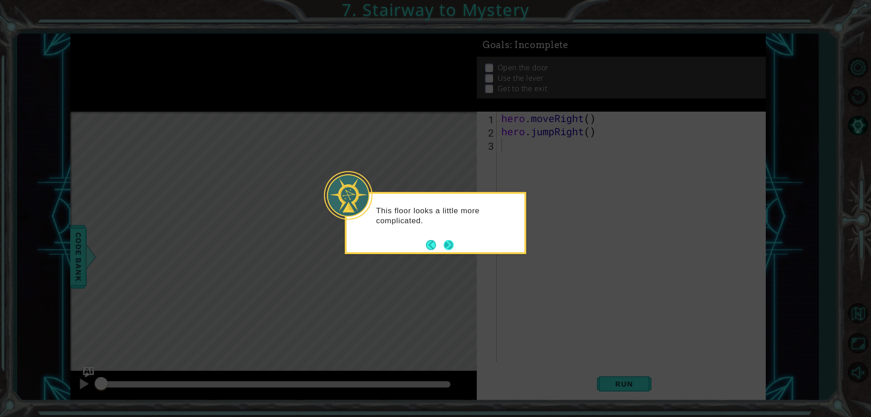
click at [448, 247] on button "Next" at bounding box center [448, 245] width 10 height 10
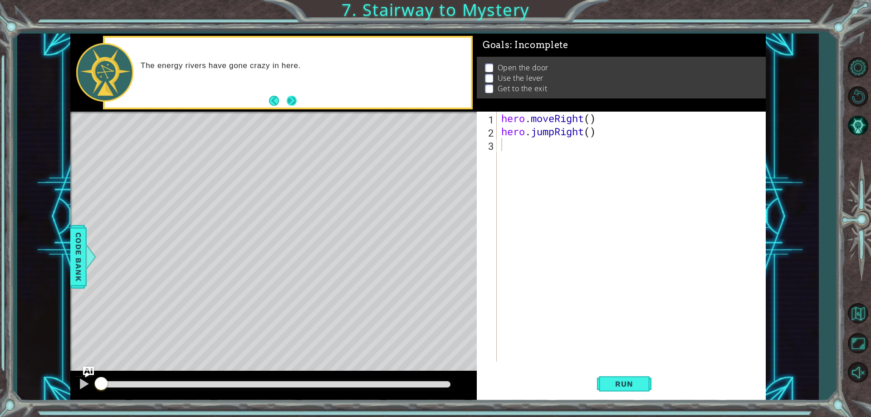
click at [288, 100] on button "Next" at bounding box center [292, 101] width 10 height 10
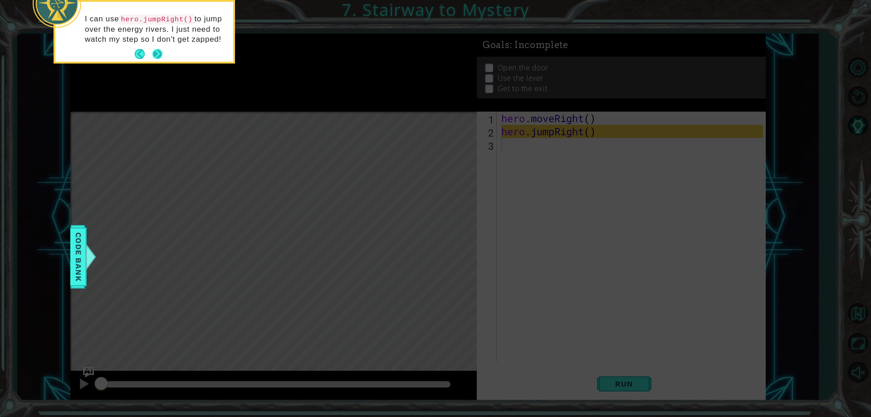
click at [154, 50] on button "Next" at bounding box center [157, 54] width 10 height 10
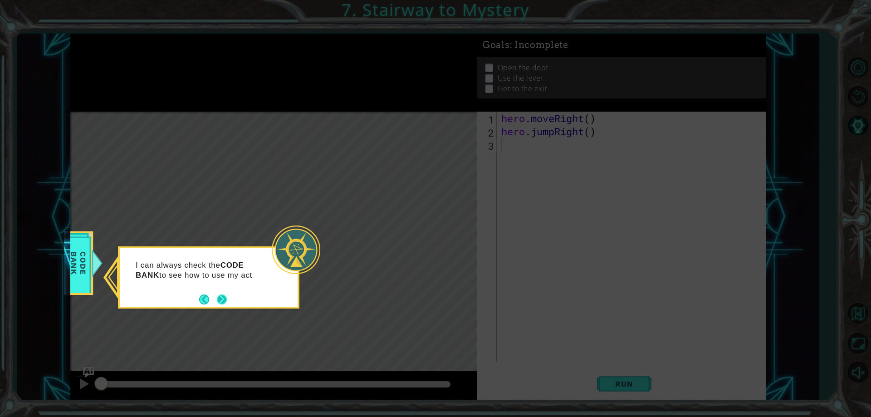
click at [220, 300] on button "Next" at bounding box center [222, 299] width 10 height 10
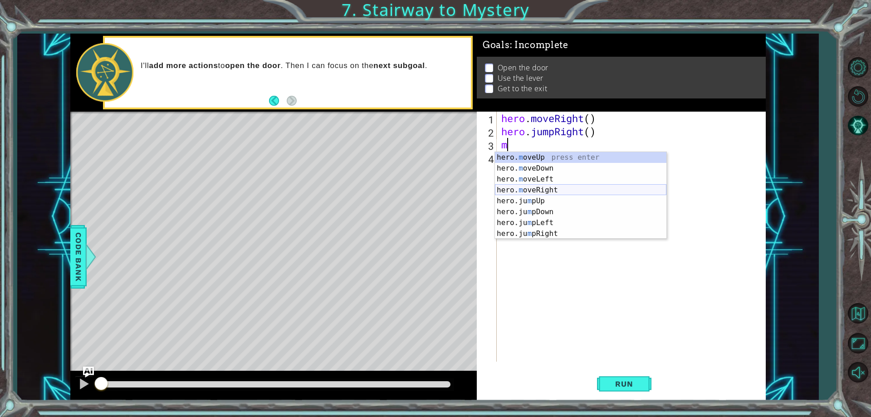
click at [570, 188] on div "hero. m oveUp press enter hero. m oveDown press enter hero. m oveLeft press ent…" at bounding box center [580, 206] width 171 height 109
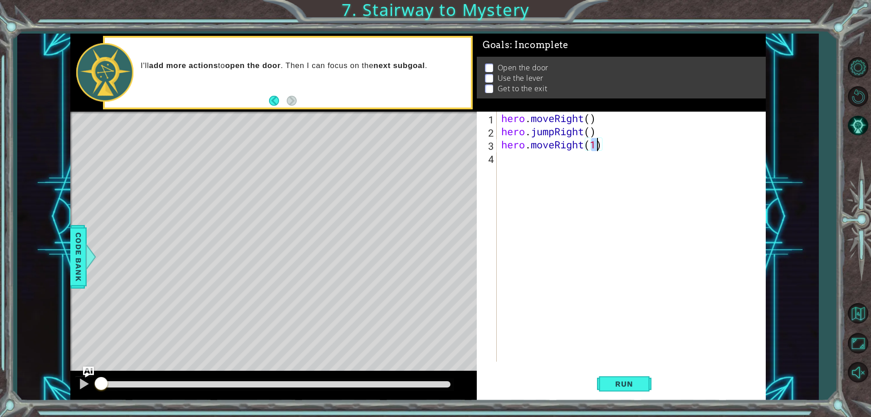
type textarea "hero.moveRight(2)"
click at [569, 173] on div "hero . moveRight ( ) hero . jumpRight ( ) hero . moveRight ( 2 )" at bounding box center [633, 250] width 268 height 276
type textarea "m"
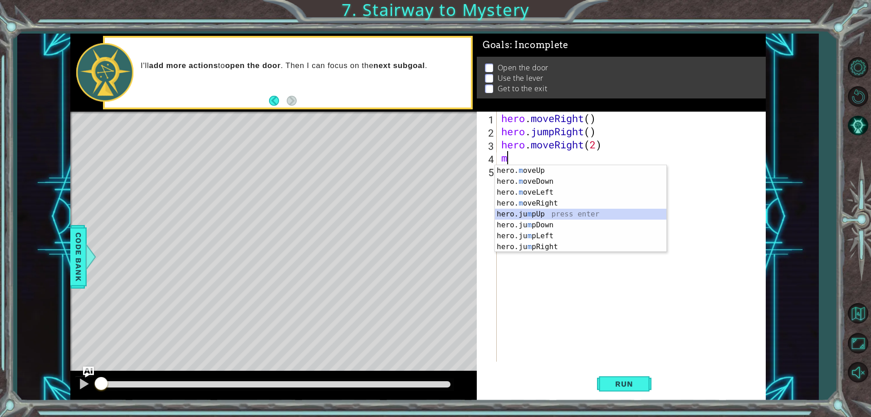
click at [566, 216] on div "hero. m oveUp press enter hero. m oveDown press enter hero. m oveLeft press ent…" at bounding box center [580, 219] width 171 height 109
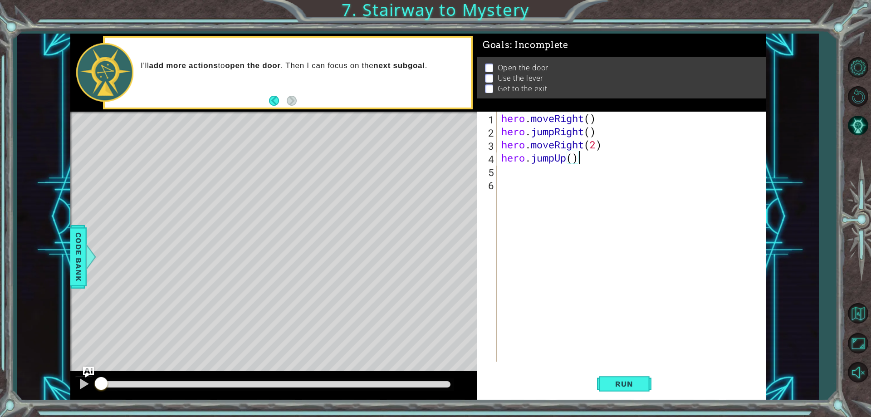
click at [585, 163] on div "hero . moveRight ( ) hero . jumpRight ( ) hero . moveRight ( 2 ) hero . jumpUp …" at bounding box center [633, 250] width 268 height 276
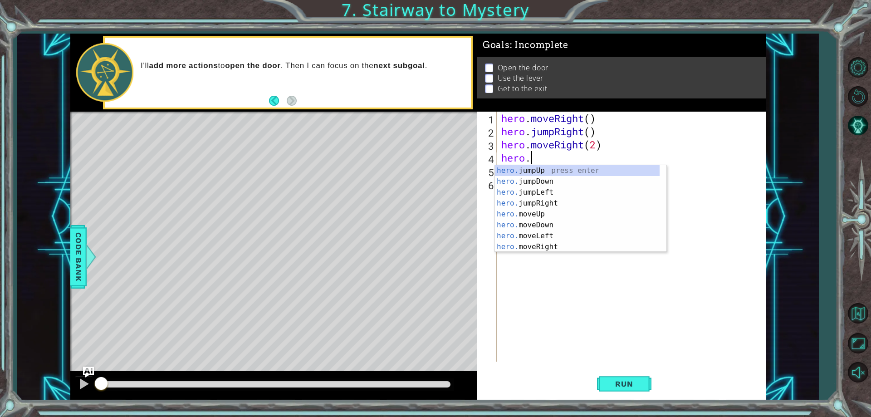
type textarea "h"
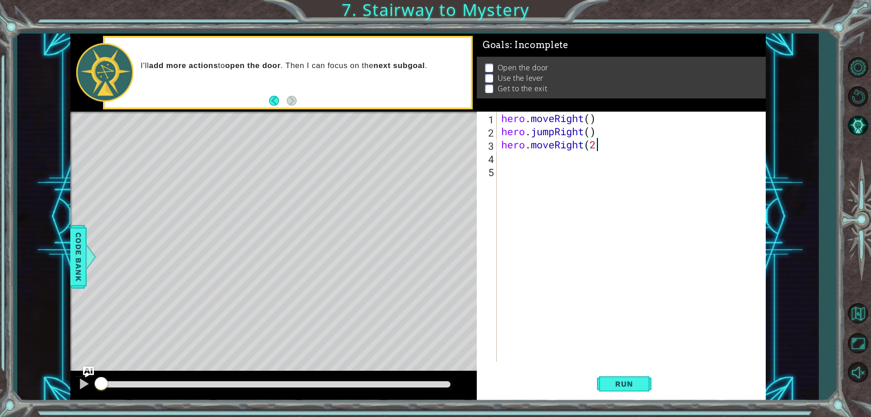
type textarea "hero.moveRight("
click at [539, 174] on div "hero . moveRight ( ) hero . jumpRight ( ) hero . moveRight (" at bounding box center [633, 250] width 268 height 276
click at [599, 149] on div "hero . moveRight ( ) hero . jumpRight ( ) hero . moveRight (" at bounding box center [633, 250] width 268 height 276
drag, startPoint x: 518, startPoint y: 150, endPoint x: 519, endPoint y: 156, distance: 6.4
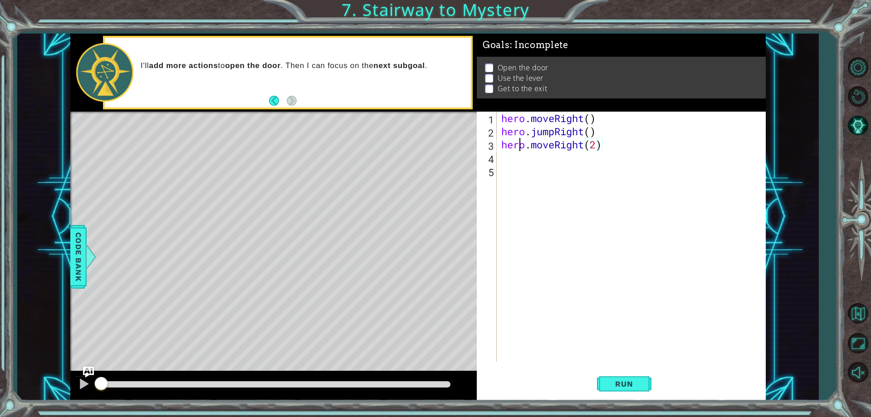
click at [519, 155] on div "hero . moveRight ( ) hero . jumpRight ( ) hero . moveRight ( 2 )" at bounding box center [633, 250] width 268 height 276
type textarea "hero.moveRight(2)"
click at [519, 158] on div "hero . moveRight ( ) hero . jumpRight ( ) hero . moveRight ( 2 )" at bounding box center [630, 237] width 263 height 250
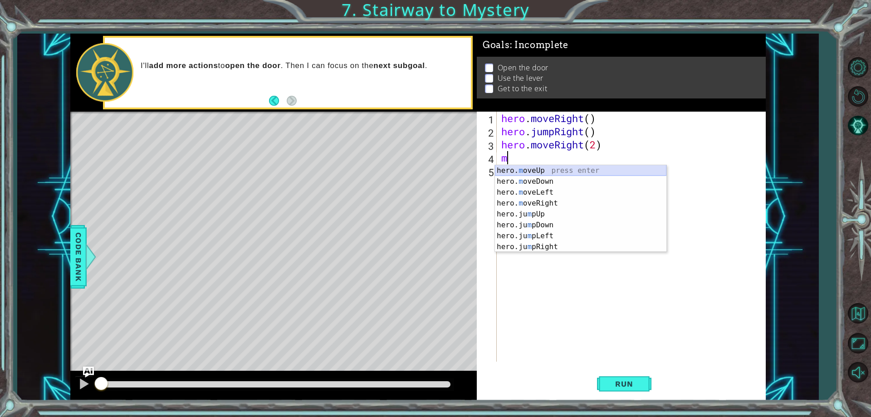
click at [535, 171] on div "hero. m oveUp press enter hero. m oveDown press enter hero. m oveLeft press ent…" at bounding box center [580, 219] width 171 height 109
type textarea "hero.moveUp(1)"
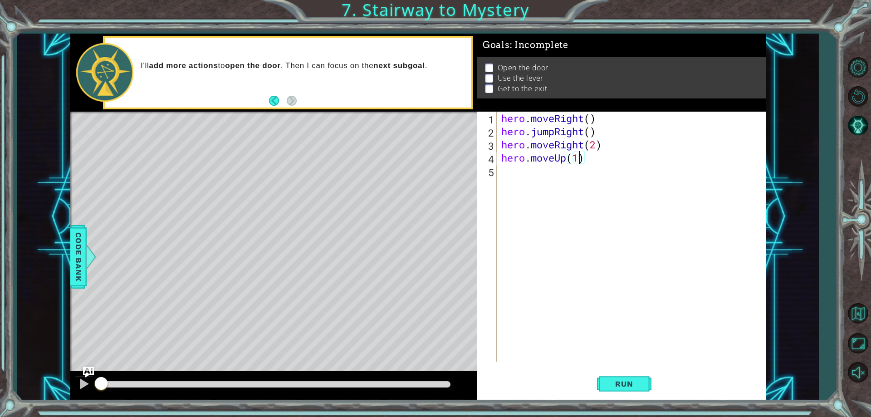
scroll to position [0, 3]
click at [540, 168] on div "hero . moveRight ( ) hero . jumpRight ( ) hero . moveRight ( 2 ) hero . moveUp …" at bounding box center [633, 250] width 268 height 276
type textarea "h"
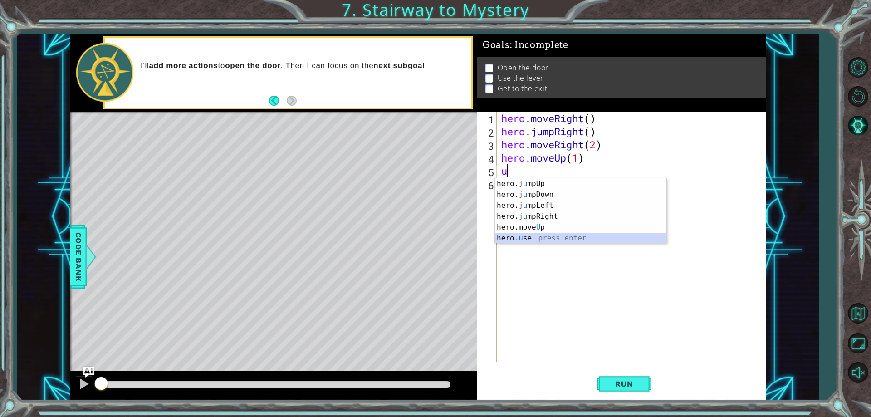
click at [527, 242] on div "hero.j u mpUp press enter hero.j u mpDown press enter hero.j u mpLeft press ent…" at bounding box center [580, 221] width 171 height 87
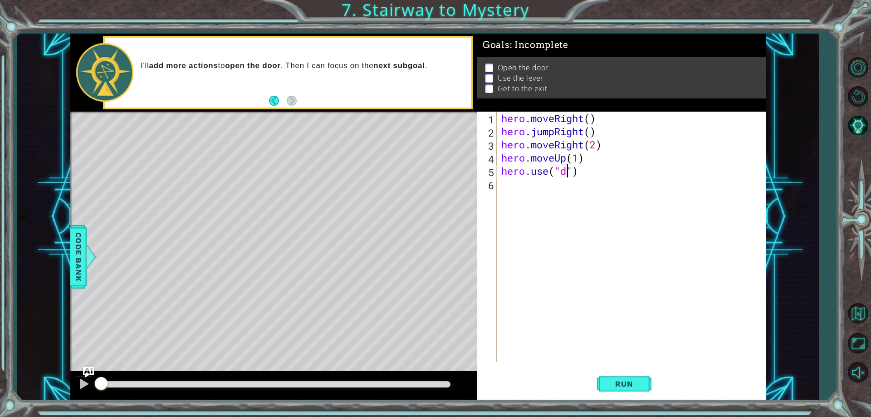
scroll to position [0, 3]
type textarea "hero.use("door")"
click at [553, 184] on div "hero . moveRight ( ) hero . jumpRight ( ) hero . moveRight ( 2 ) hero . moveUp …" at bounding box center [633, 250] width 268 height 276
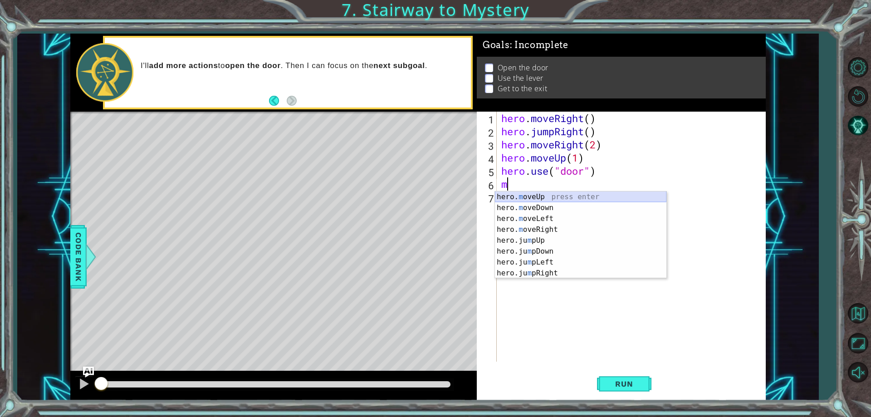
click at [538, 197] on div "hero. m oveUp press enter hero. m oveDown press enter hero. m oveLeft press ent…" at bounding box center [580, 245] width 171 height 109
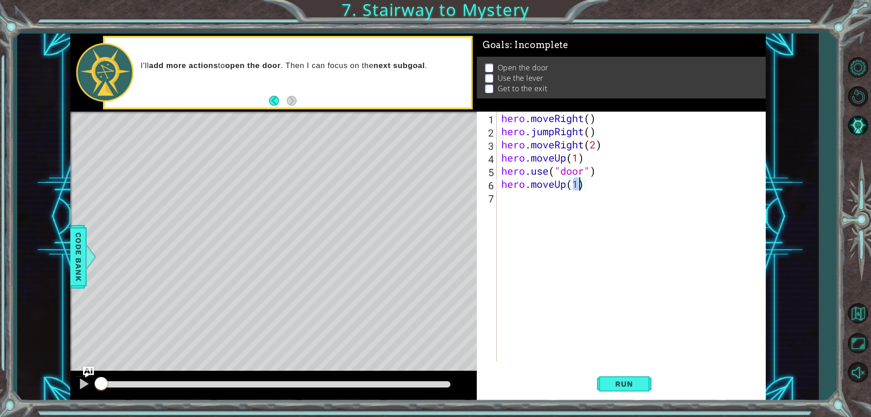
type textarea "hero.moveUp(2)"
click at [531, 201] on div "hero . moveRight ( ) hero . jumpRight ( ) hero . moveRight ( 2 ) hero . moveUp …" at bounding box center [633, 250] width 268 height 276
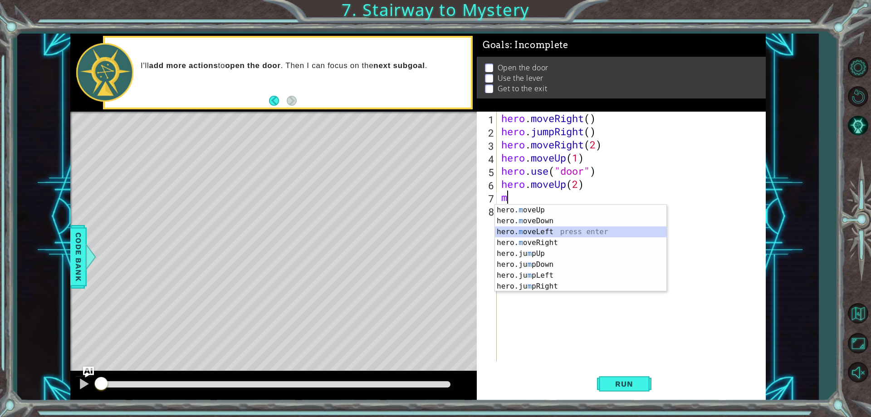
click at [544, 229] on div "hero. m oveUp press enter hero. m oveDown press enter hero. m oveLeft press ent…" at bounding box center [580, 258] width 171 height 109
type textarea "hero.moveLeft(1)"
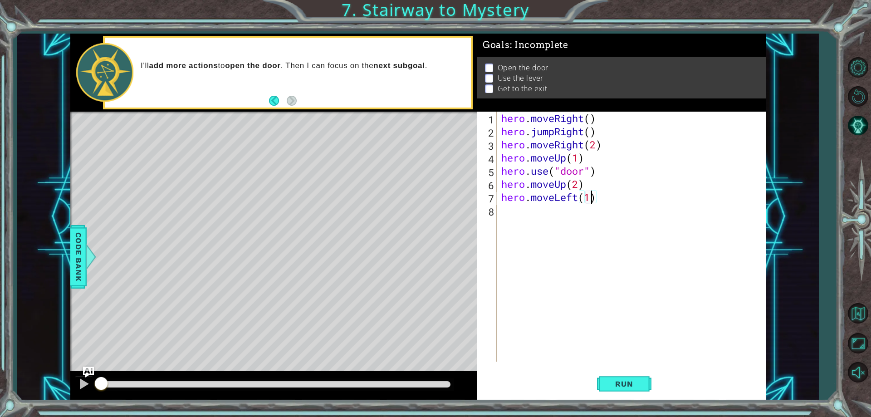
scroll to position [0, 4]
click at [565, 212] on div "hero . moveRight ( ) hero . jumpRight ( ) hero . moveRight ( 2 ) hero . moveUp …" at bounding box center [633, 250] width 268 height 276
click at [518, 226] on div "hero.u s e press enter" at bounding box center [580, 234] width 171 height 33
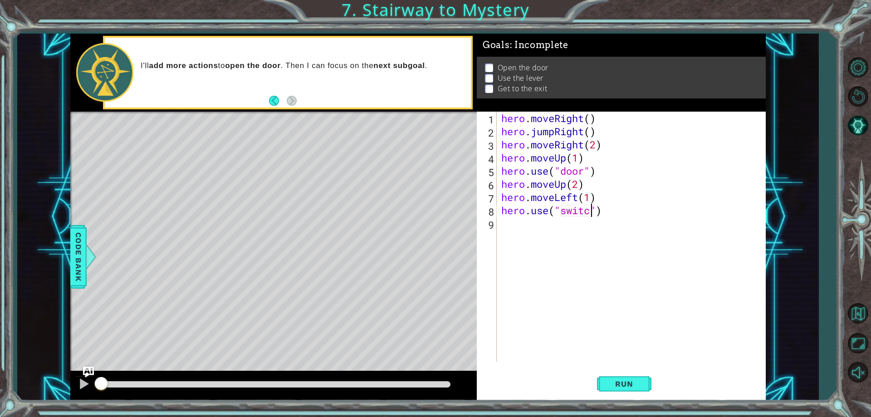
type textarea "hero.use("switch")"
click at [550, 228] on div "hero . moveRight ( ) hero . jumpRight ( ) hero . moveRight ( 2 ) hero . moveUp …" at bounding box center [633, 250] width 268 height 276
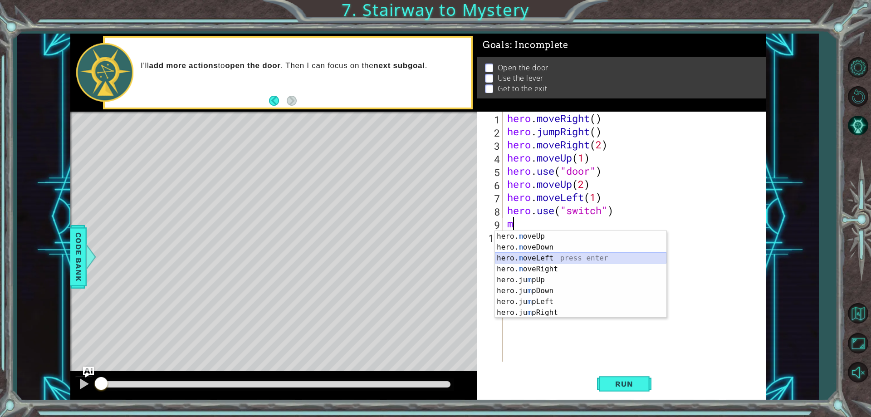
click at [521, 256] on div "hero. m oveUp press enter hero. m oveDown press enter hero. m oveLeft press ent…" at bounding box center [580, 285] width 171 height 109
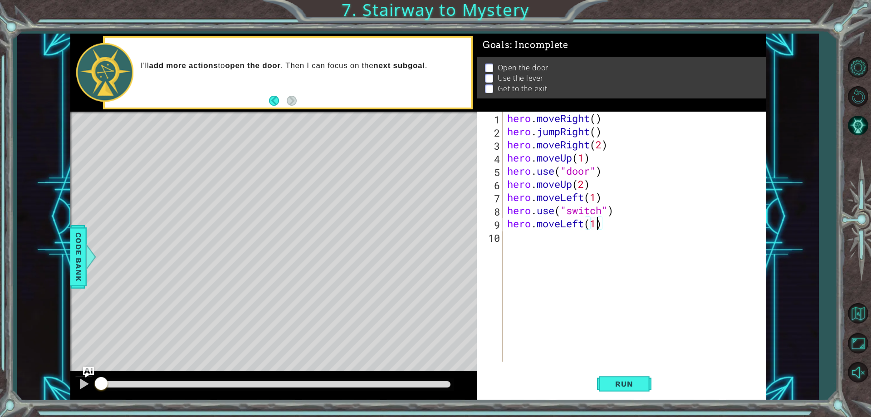
scroll to position [0, 4]
type textarea "hero.moveLeft(2)"
click at [554, 241] on div "hero . moveRight ( ) hero . jumpRight ( ) hero . moveRight ( 2 ) hero . moveUp …" at bounding box center [636, 250] width 262 height 276
type textarea "j"
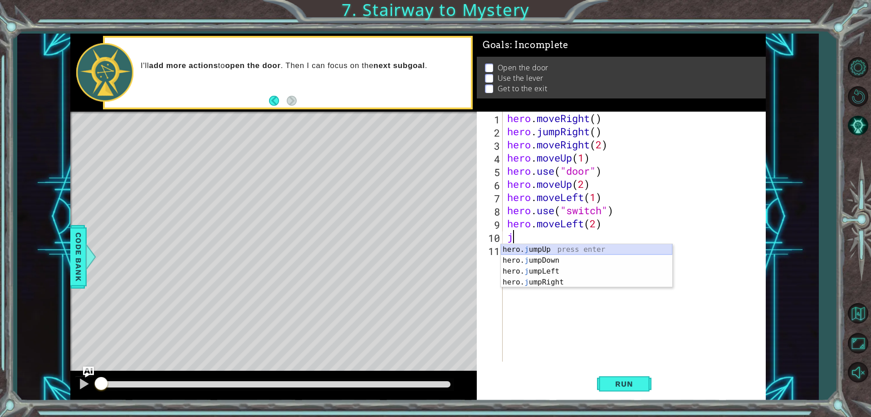
click at [609, 247] on div "hero. j umpUp press enter hero. j umpDown press enter hero. j umpLeft press ent…" at bounding box center [586, 276] width 171 height 65
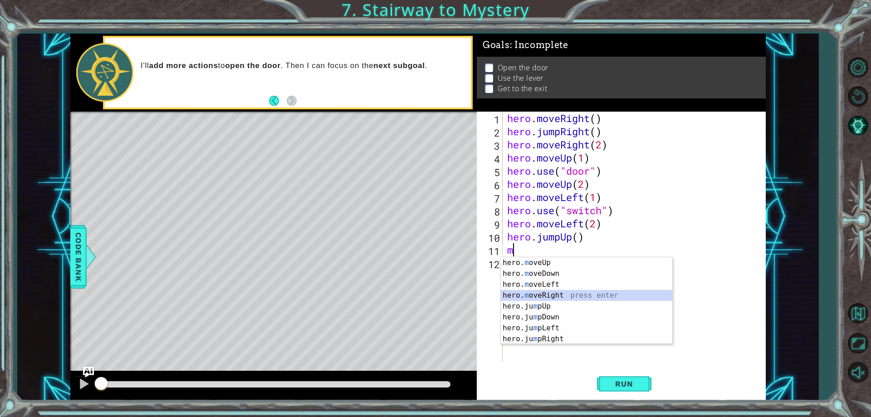
click at [535, 292] on div "hero. m oveUp press enter hero. m oveDown press enter hero. m oveLeft press ent…" at bounding box center [586, 311] width 171 height 109
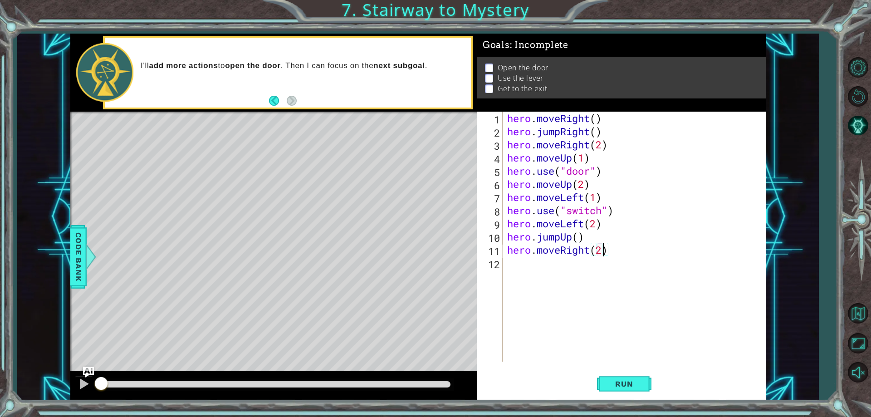
scroll to position [0, 4]
type textarea "hero.moveRight(2)"
click at [617, 387] on span "Run" at bounding box center [624, 383] width 36 height 9
